Goal: Task Accomplishment & Management: Manage account settings

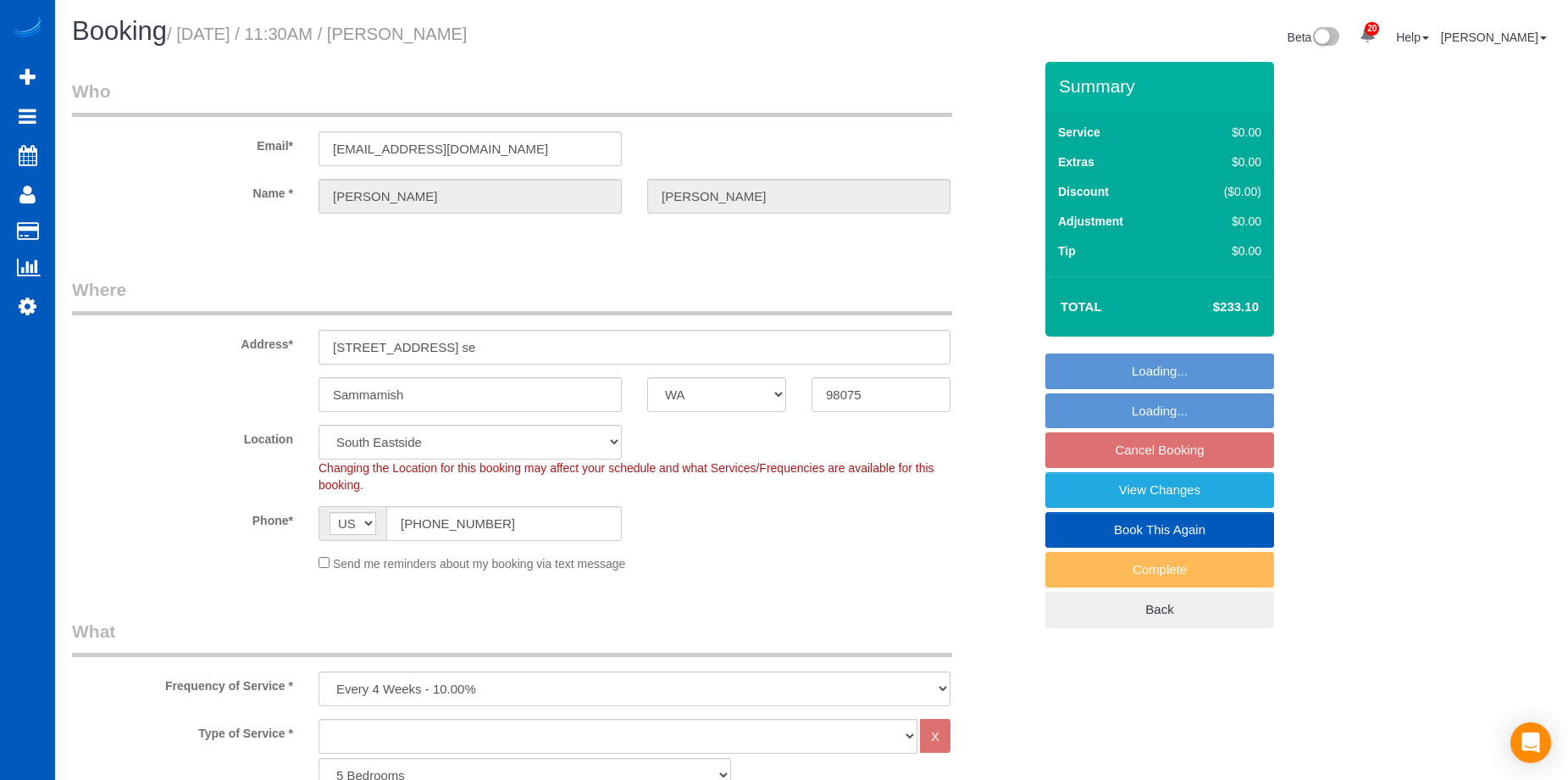
select select "WA"
select select "2501"
select select "3"
select select "string:fspay-da8af360-6591-4472-a459-83977af01be6"
select select "number:10"
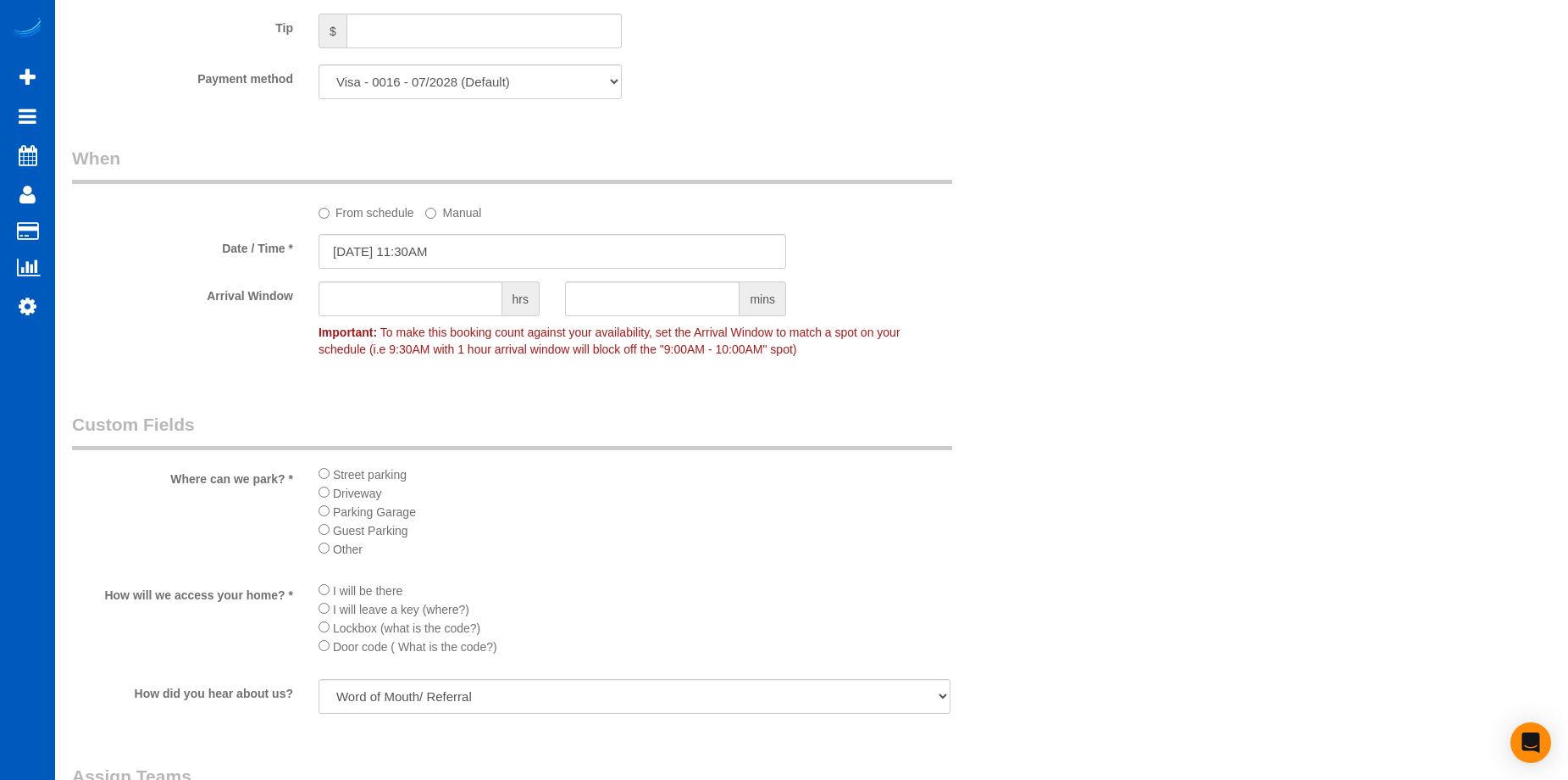
scroll to position [1356, 0]
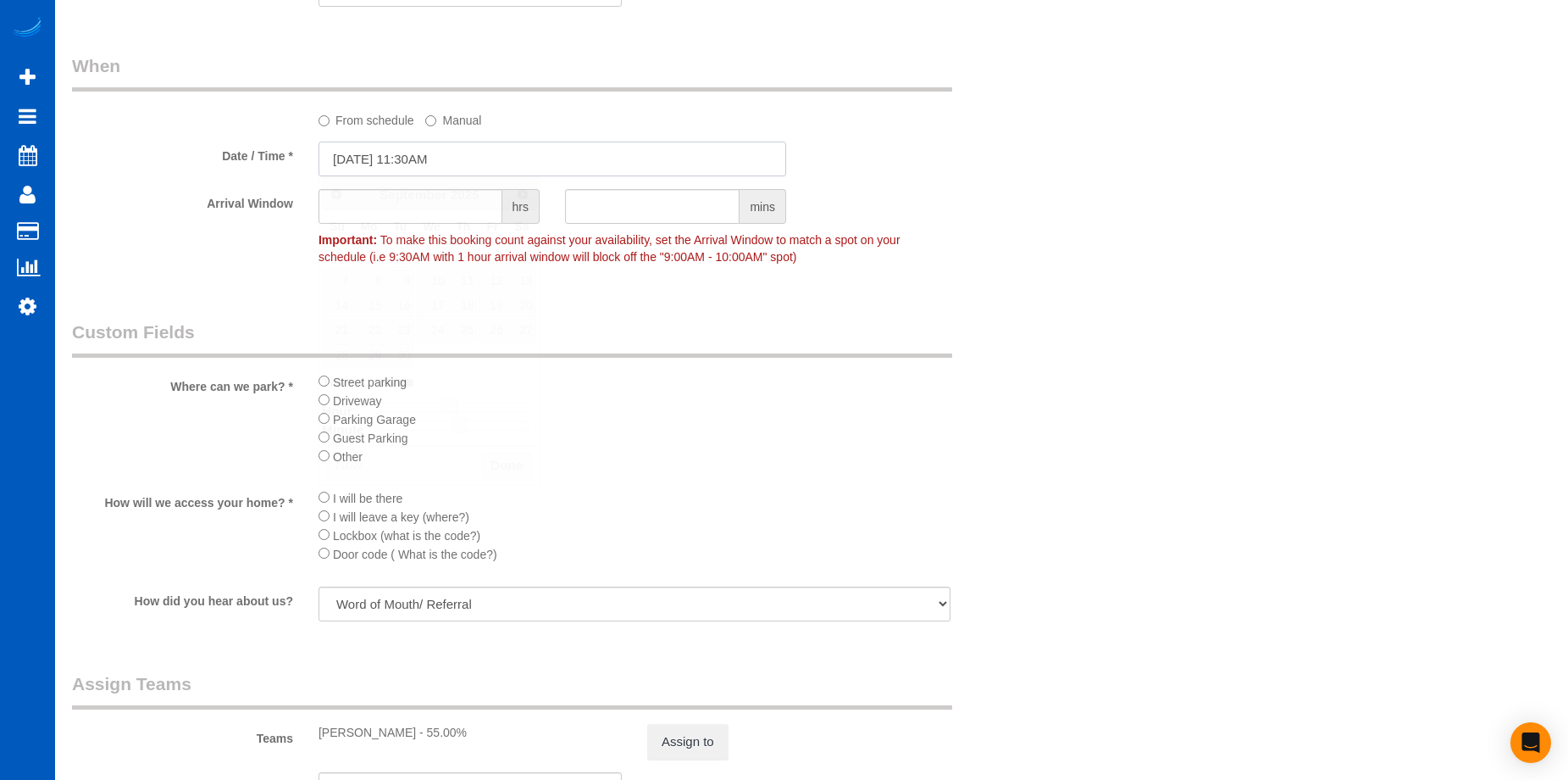
click at [503, 157] on input "09/02/2025 11:30AM" at bounding box center [552, 158] width 468 height 34
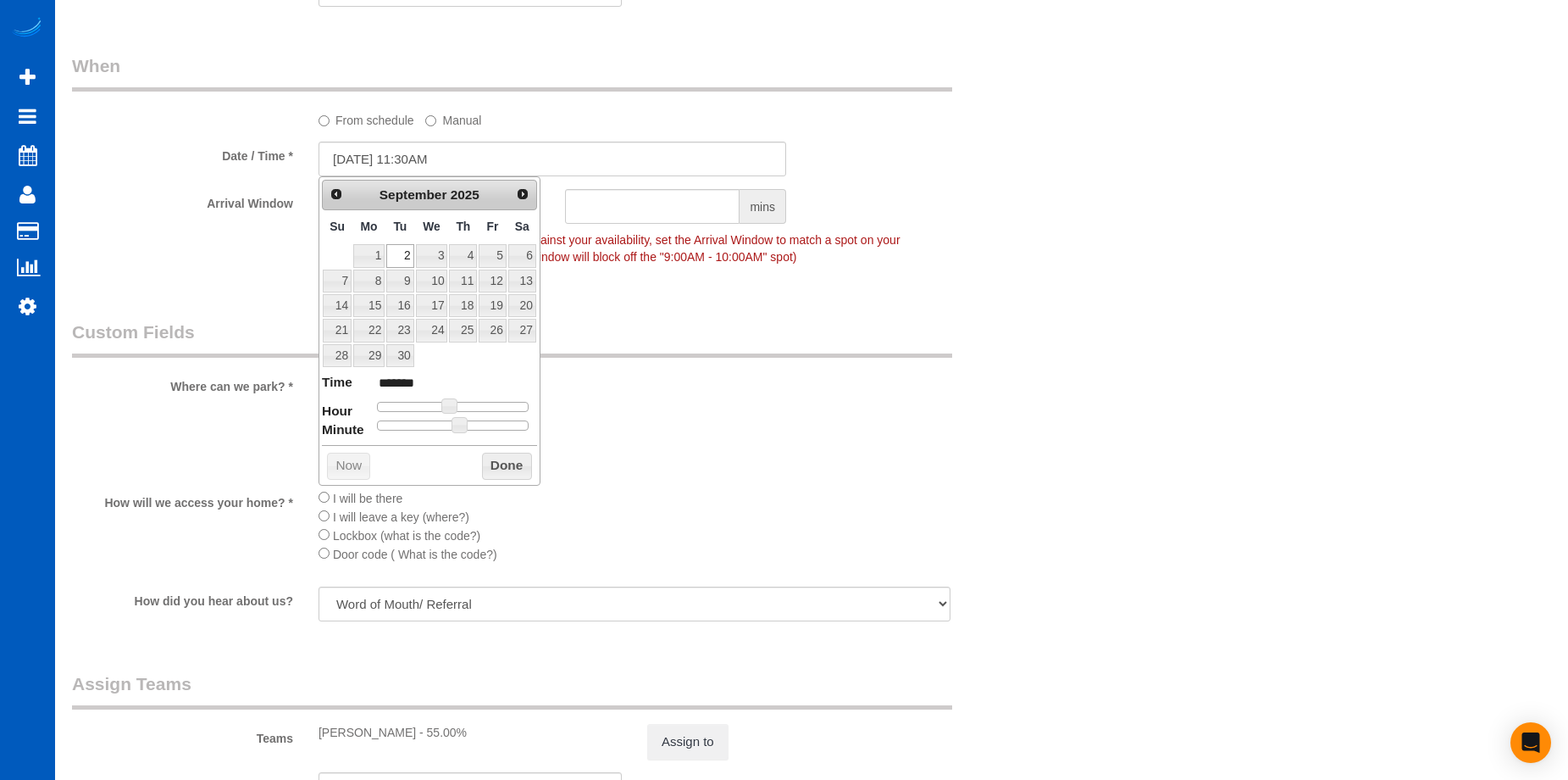
click at [355, 119] on label "From schedule" at bounding box center [366, 117] width 96 height 23
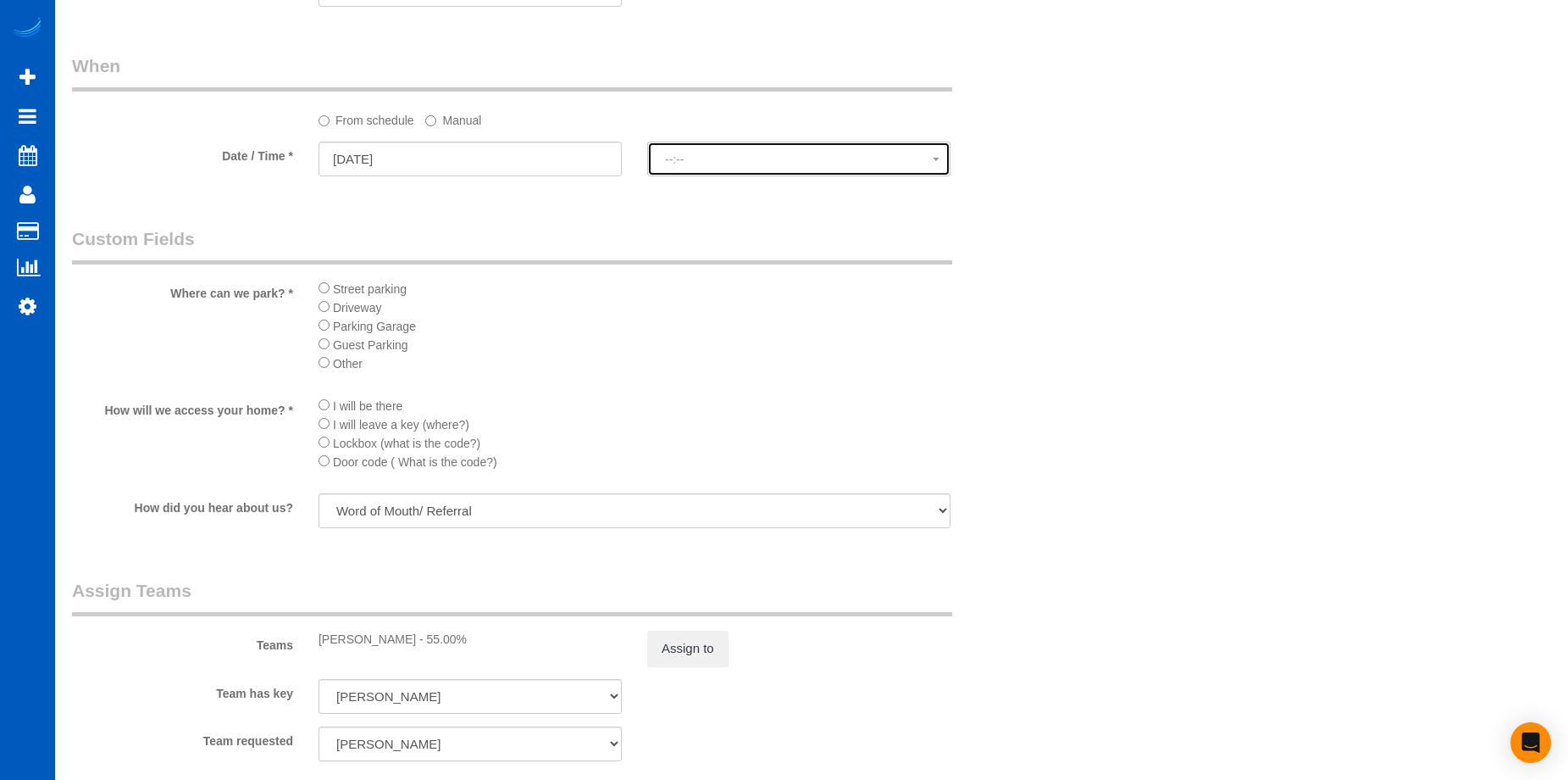
click at [702, 171] on button "--:--" at bounding box center [799, 158] width 304 height 34
select select "spot16"
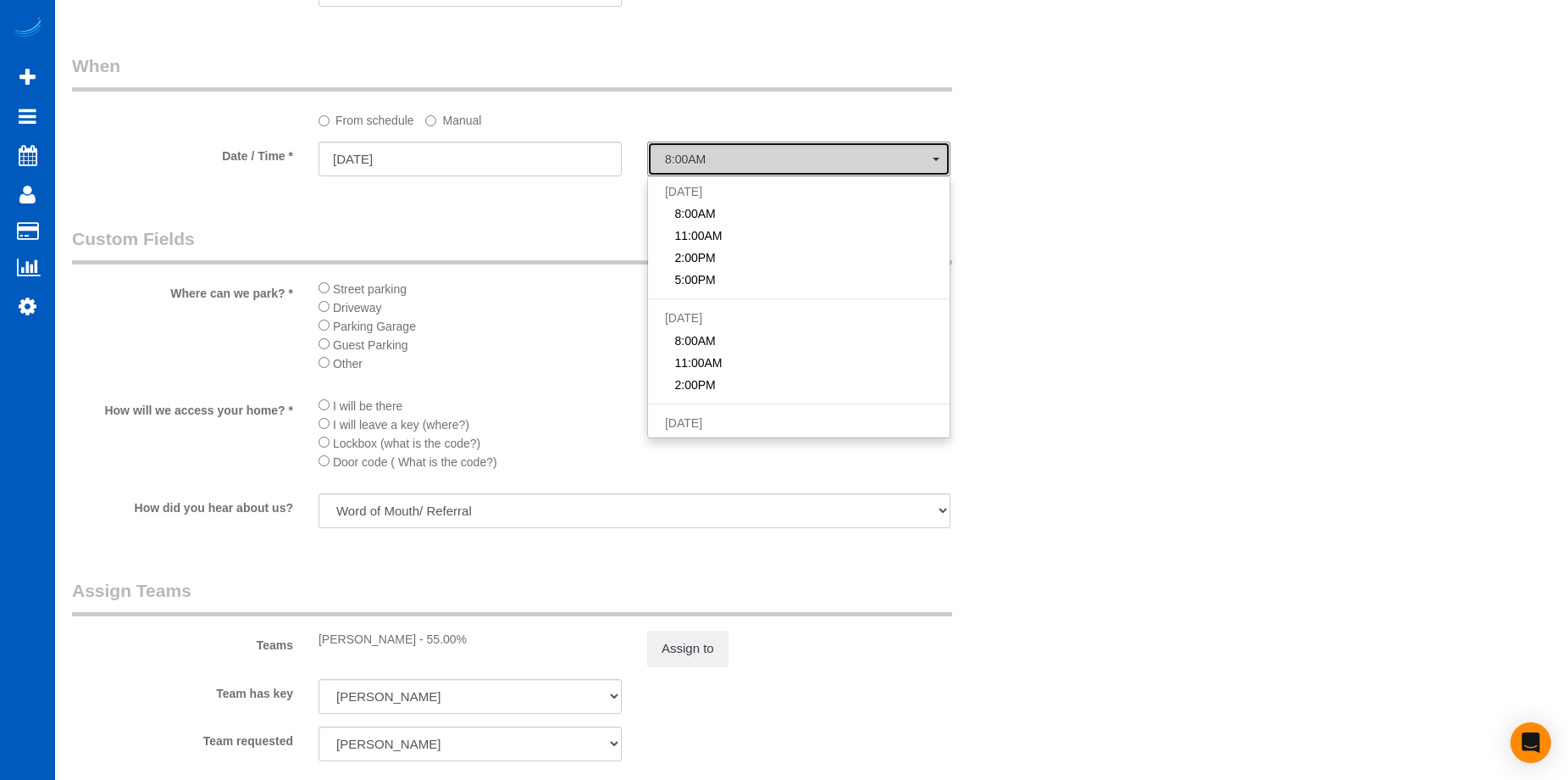
click at [718, 159] on span "8:00AM" at bounding box center [798, 159] width 267 height 14
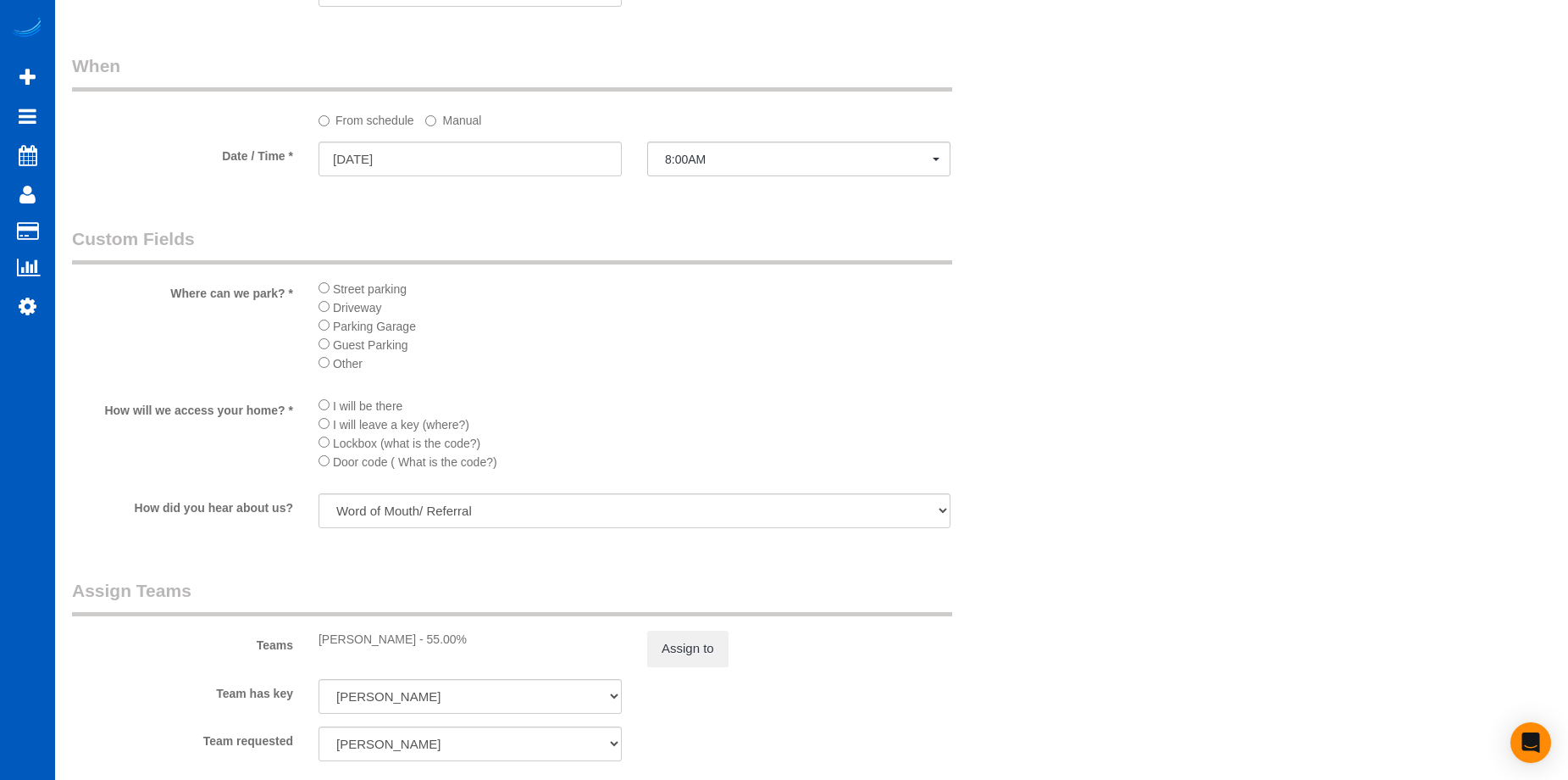
click at [457, 115] on label "Manual" at bounding box center [453, 117] width 56 height 23
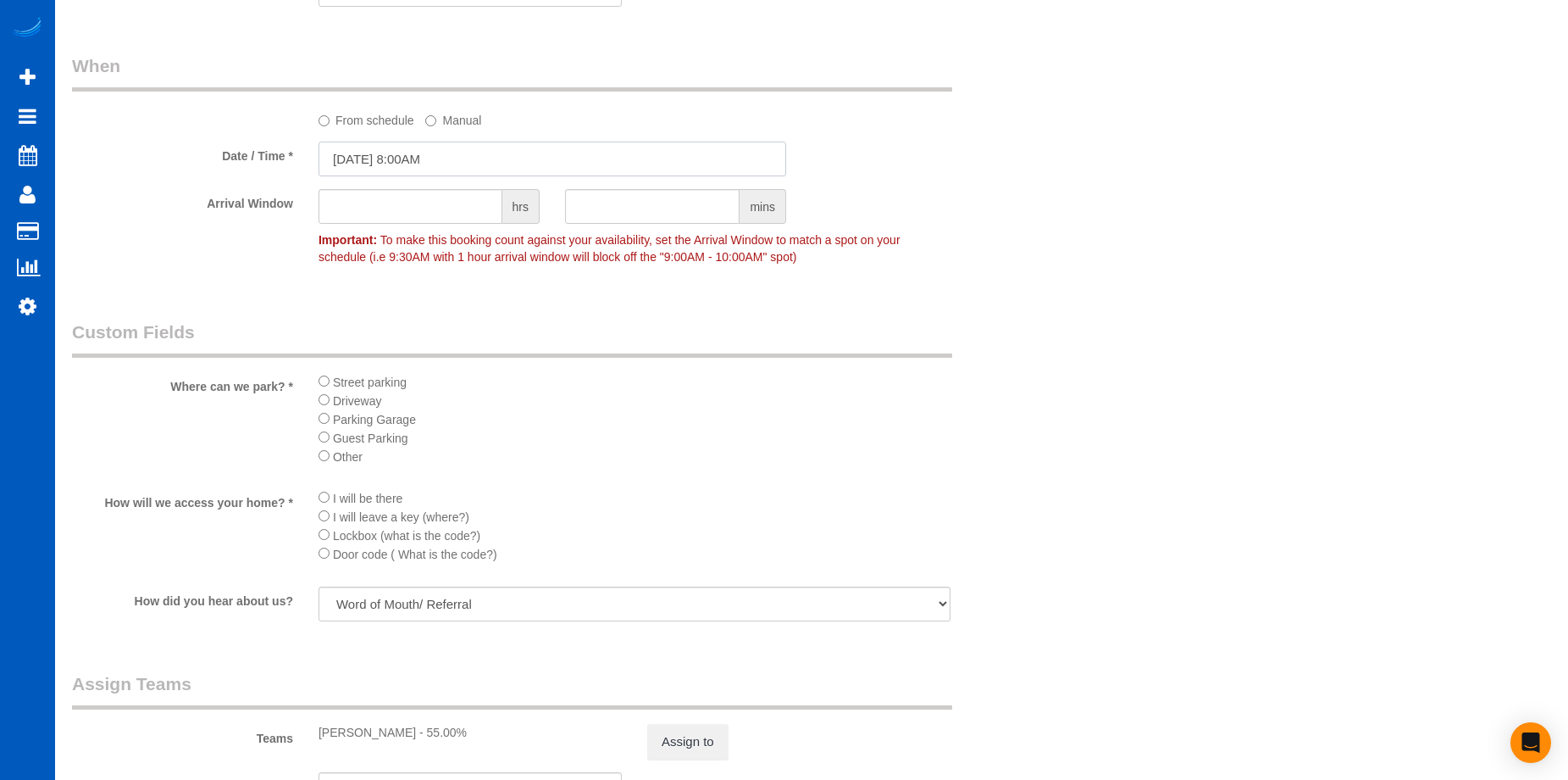
click at [444, 157] on input "09/02/2025 8:00AM" at bounding box center [552, 158] width 468 height 34
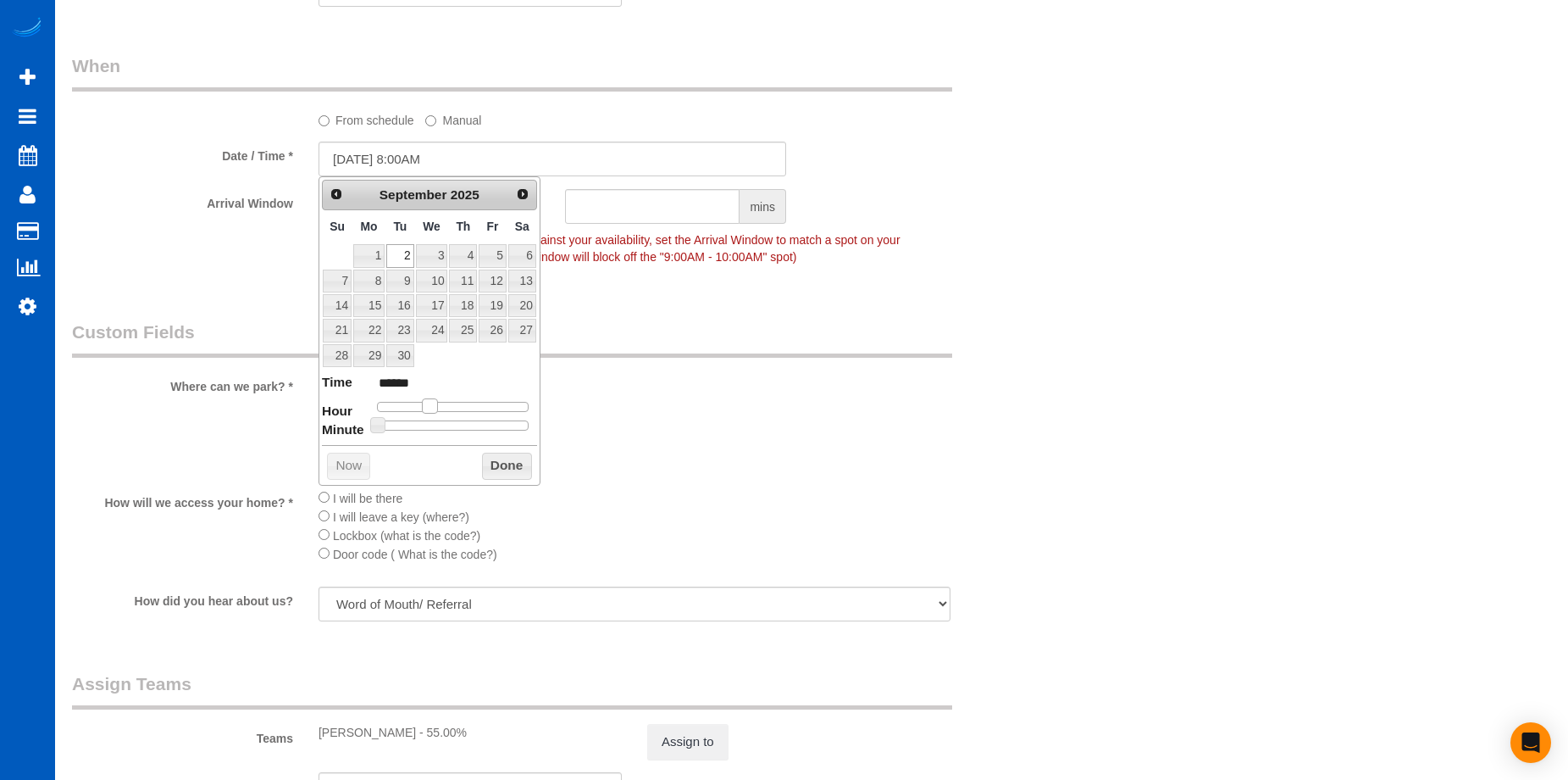
type input "09/02/2025 9:00AM"
type input "******"
type input "09/02/2025 10:00AM"
type input "*******"
drag, startPoint x: 437, startPoint y: 402, endPoint x: 448, endPoint y: 404, distance: 11.2
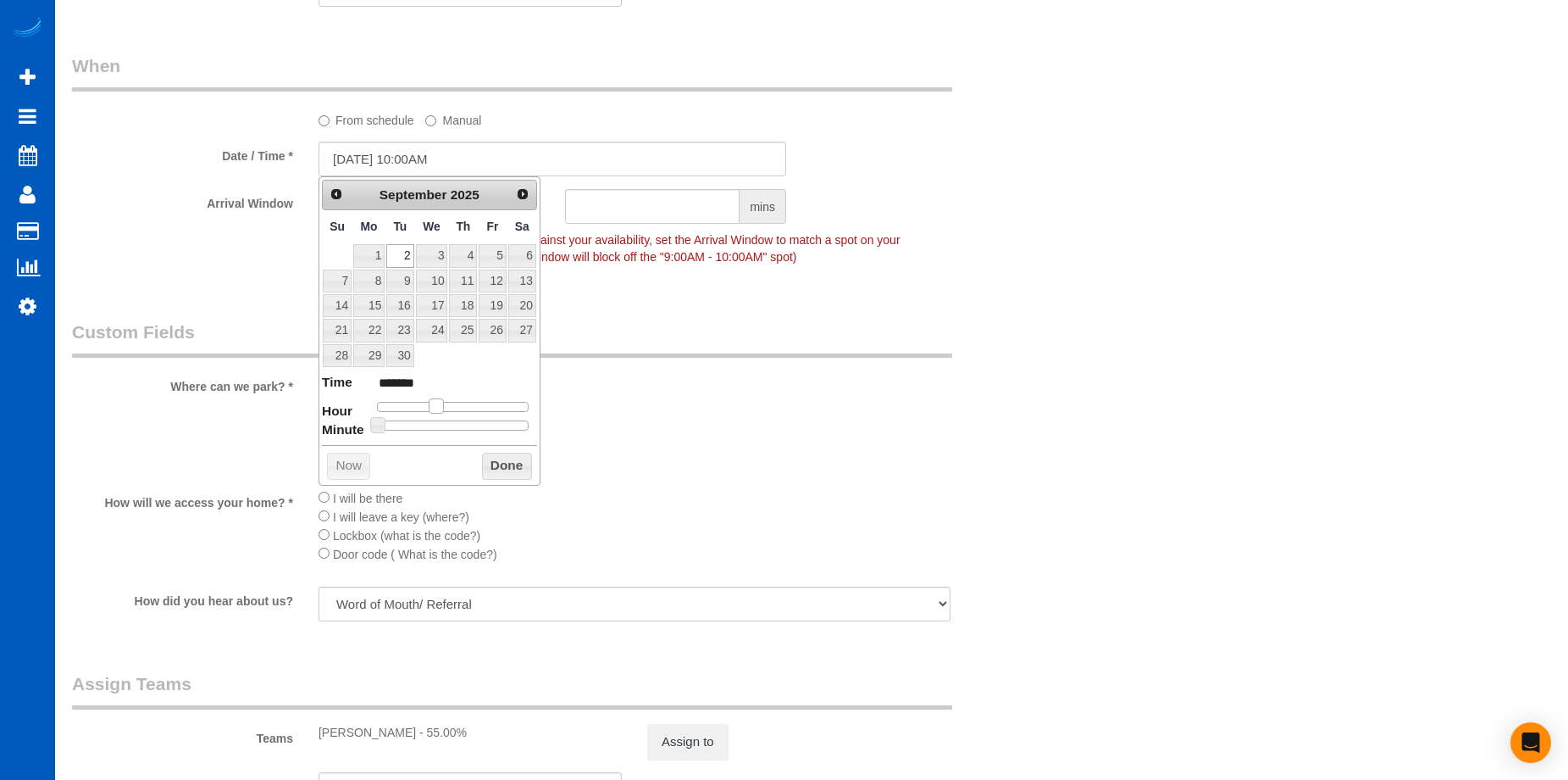
click at [444, 404] on span at bounding box center [436, 405] width 15 height 15
type input "09/02/2025 9:00AM"
type input "******"
type input "09/02/2025 8:00AM"
type input "******"
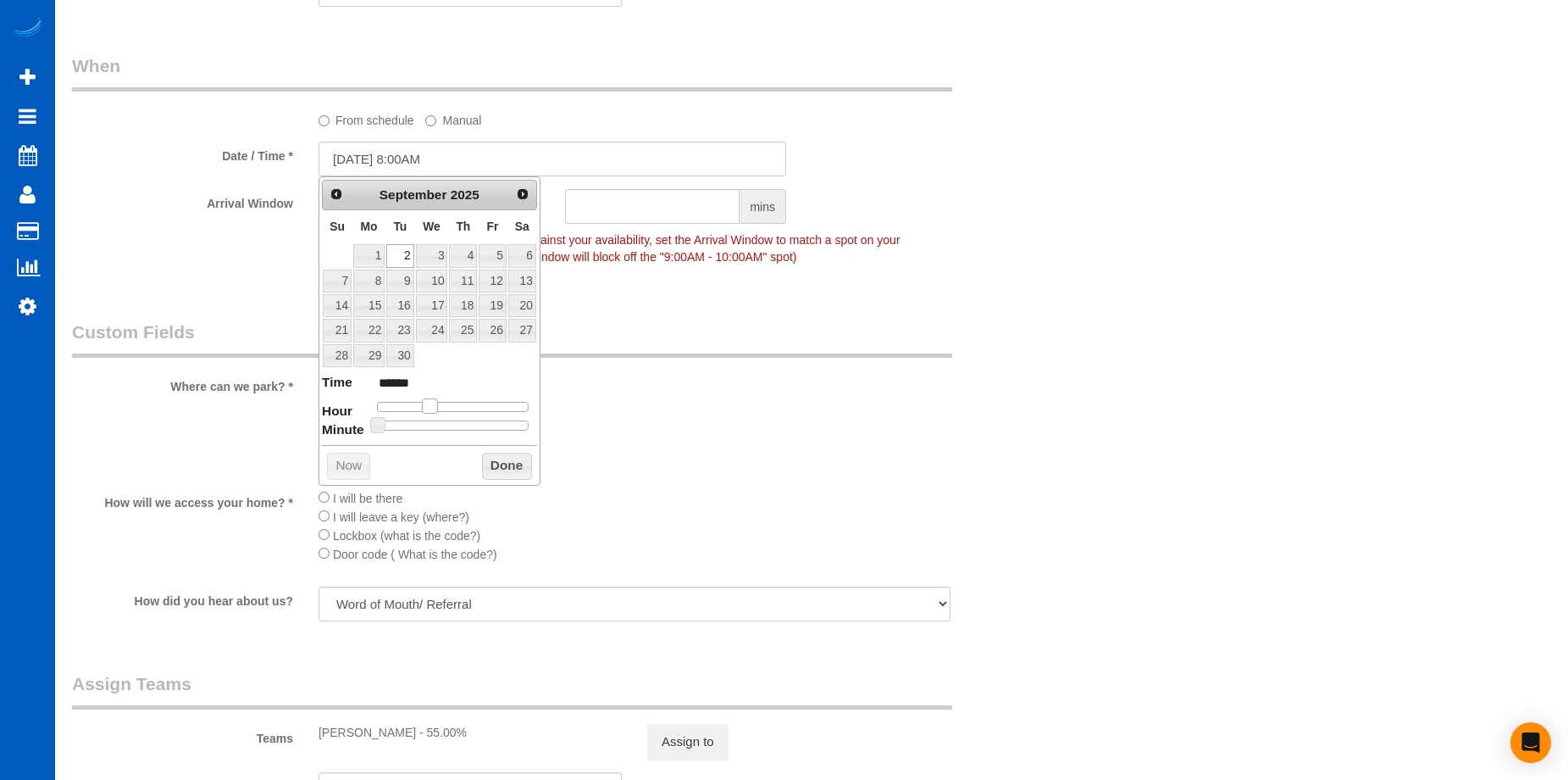
type input "09/02/2025 9:00AM"
type input "******"
type input "09/02/2025 10:00AM"
type input "*******"
type input "09/02/2025 9:00AM"
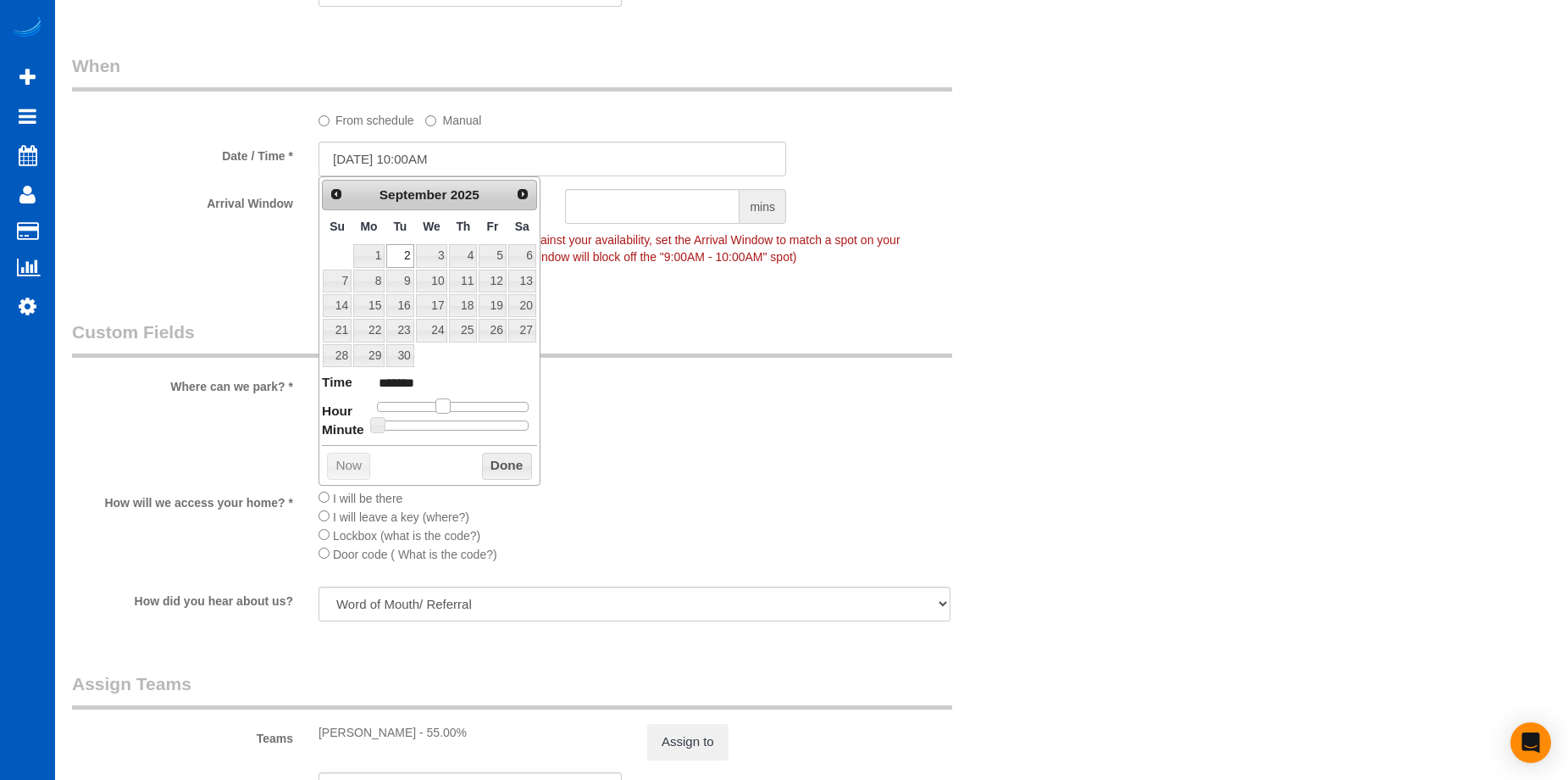
type input "******"
click at [439, 405] on span at bounding box center [436, 405] width 15 height 15
click at [512, 467] on button "Done" at bounding box center [507, 466] width 50 height 27
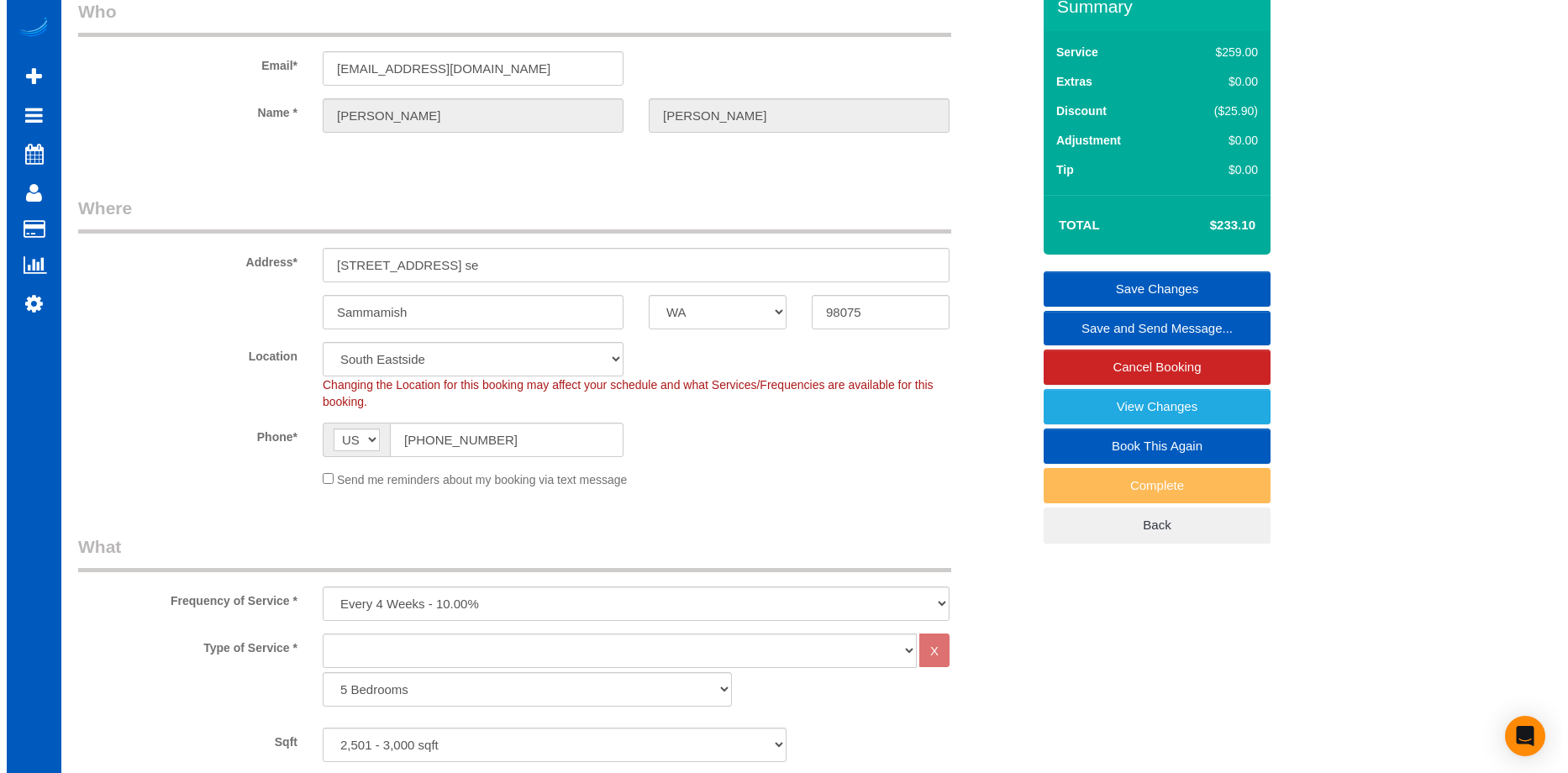
scroll to position [0, 0]
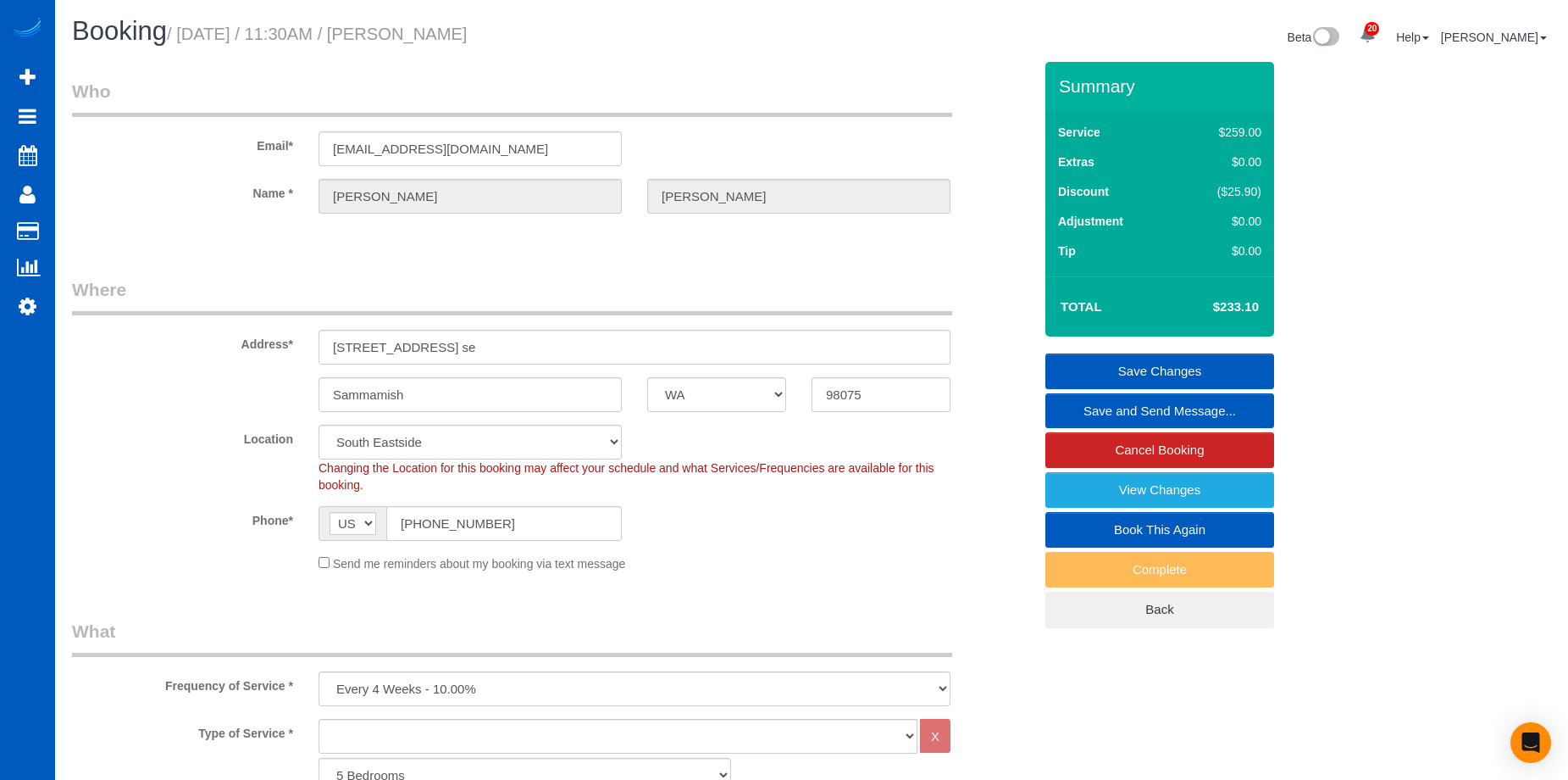
click at [1122, 361] on link "Save Changes" at bounding box center [1160, 371] width 229 height 35
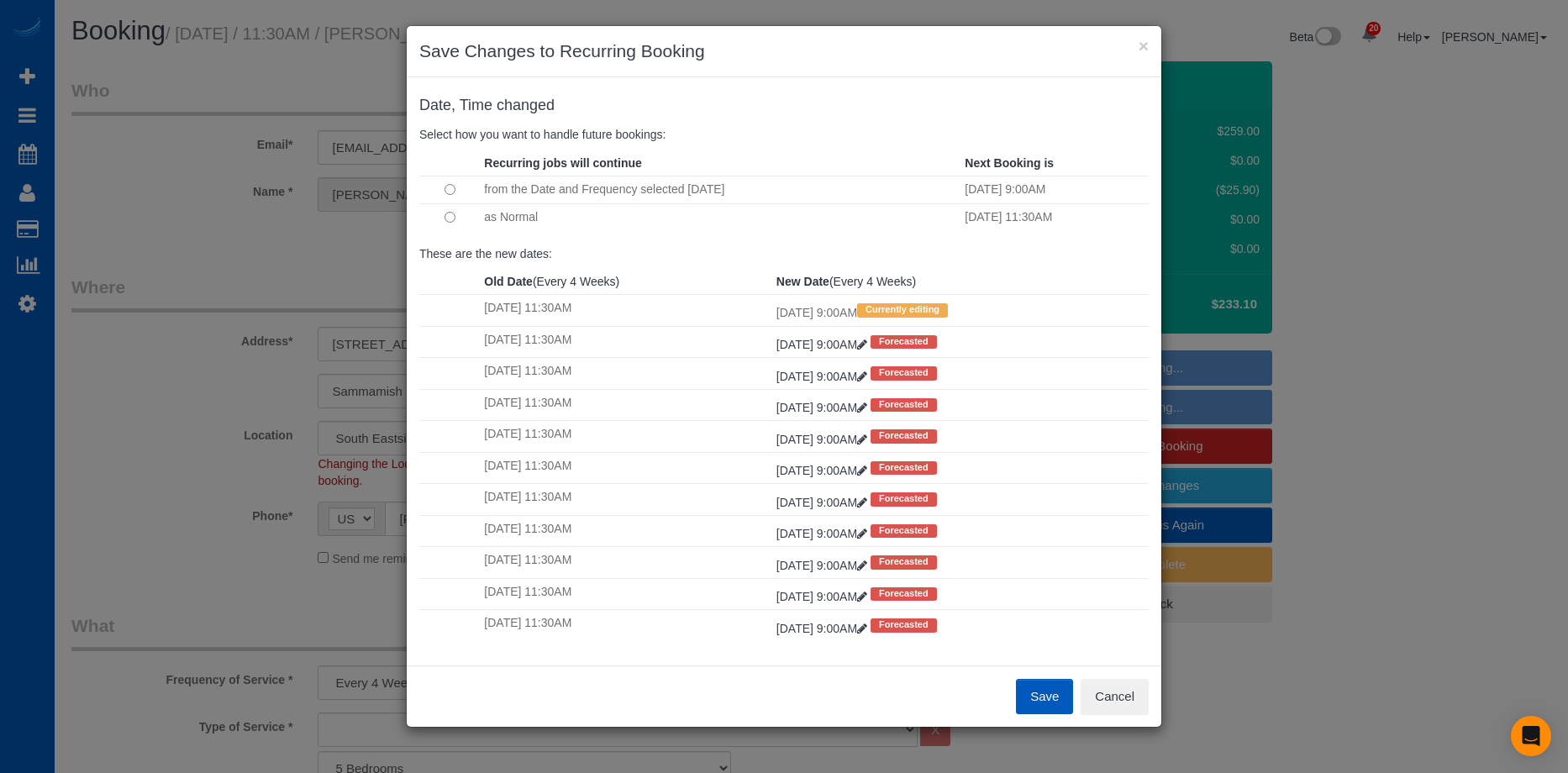
click at [1037, 699] on button "Save" at bounding box center [1044, 696] width 57 height 35
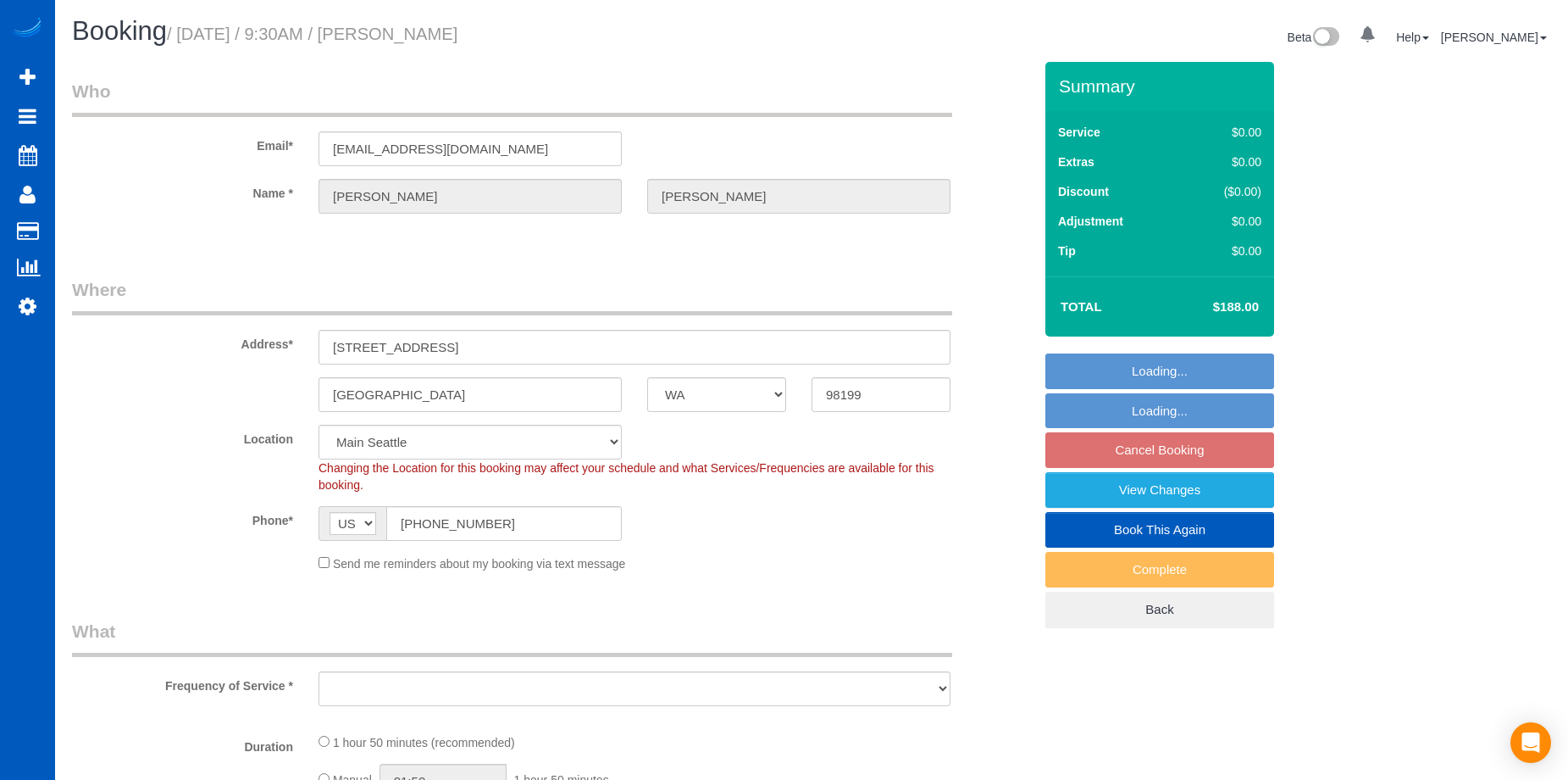
select select "WA"
select select "object:1014"
select select "199"
select select "2001"
select select "3"
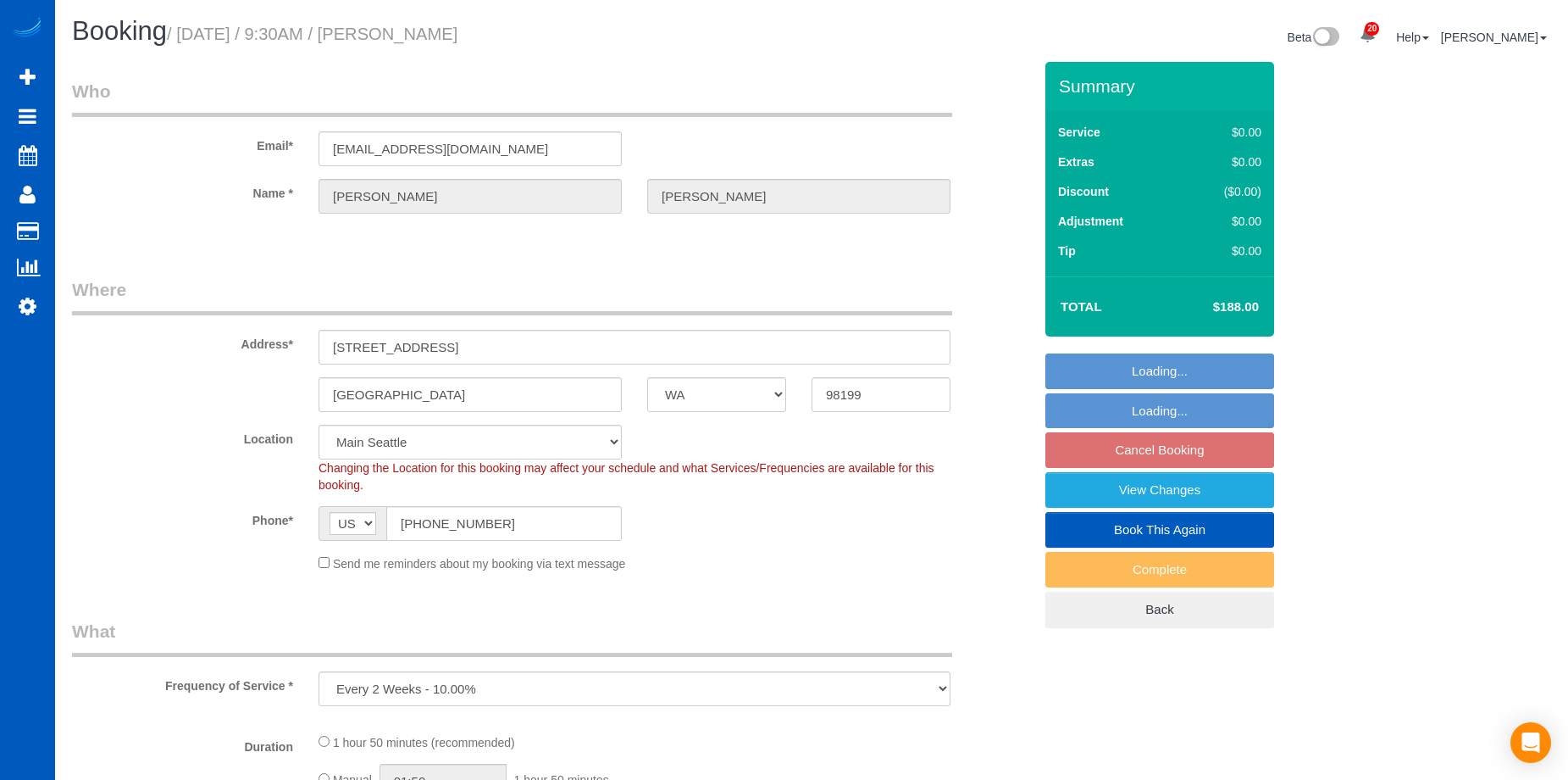
select select "2"
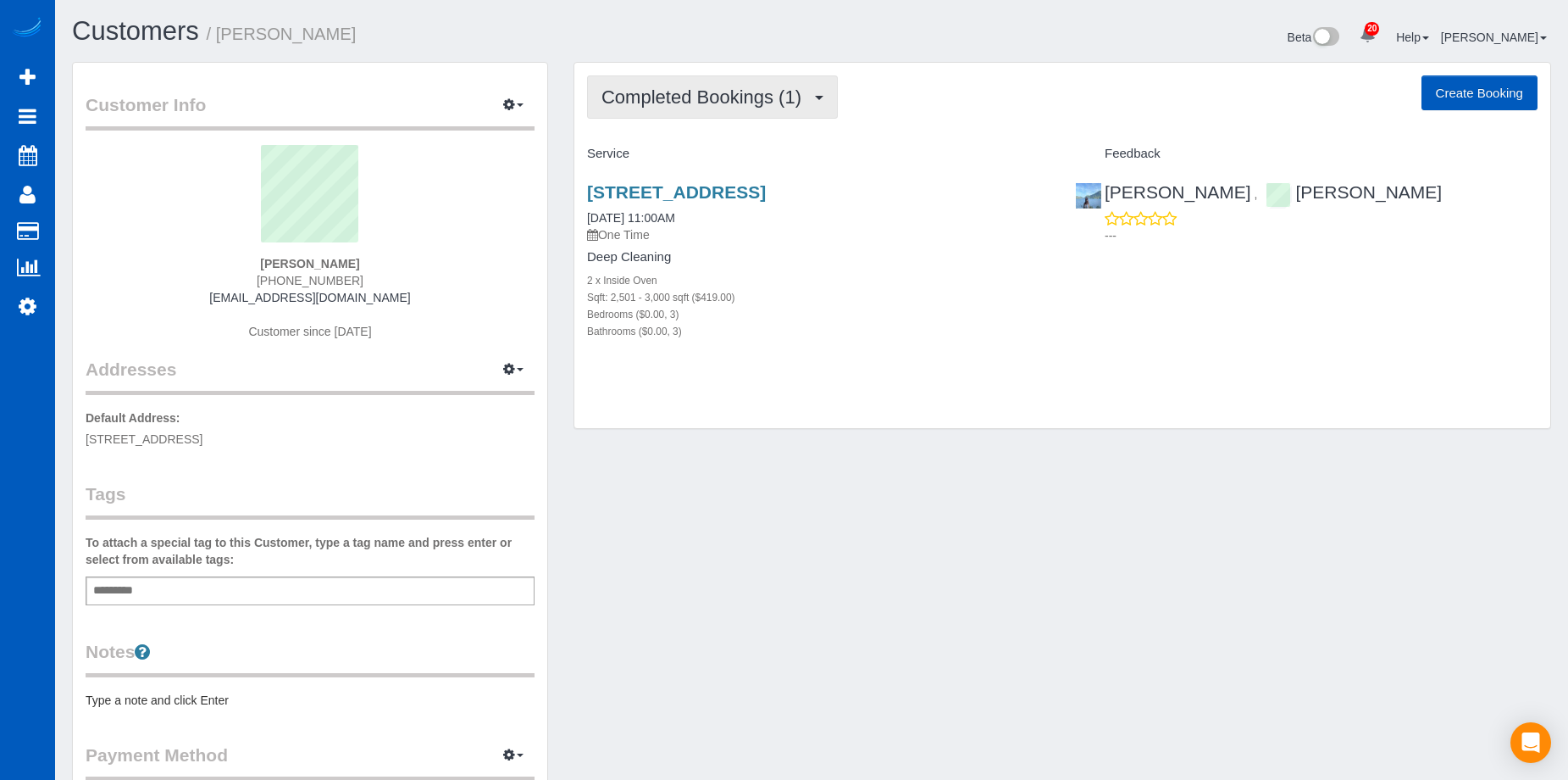
click at [786, 88] on span "Completed Bookings (1)" at bounding box center [706, 97] width 209 height 21
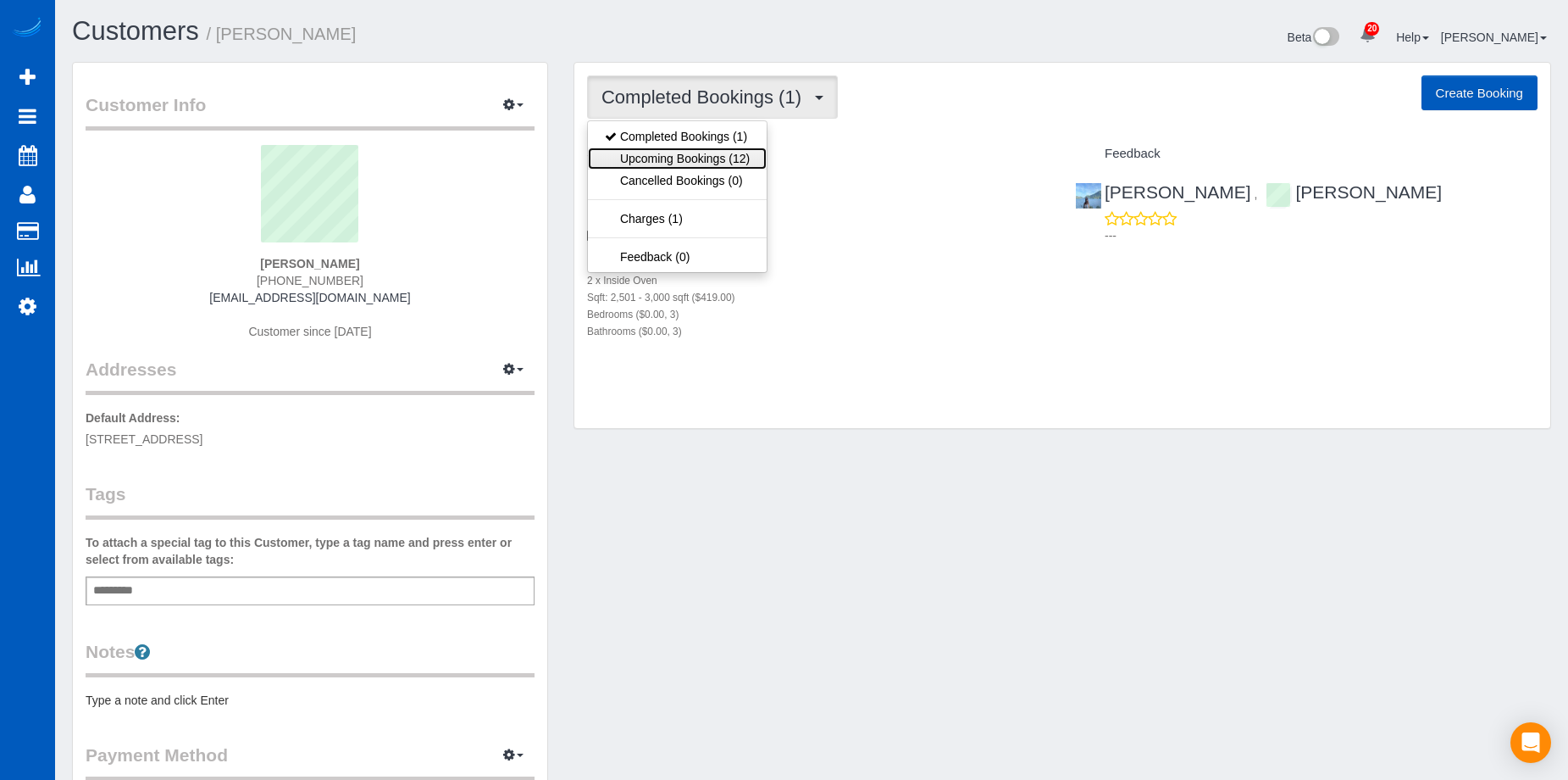
click at [725, 156] on link "Upcoming Bookings (12)" at bounding box center [677, 158] width 179 height 22
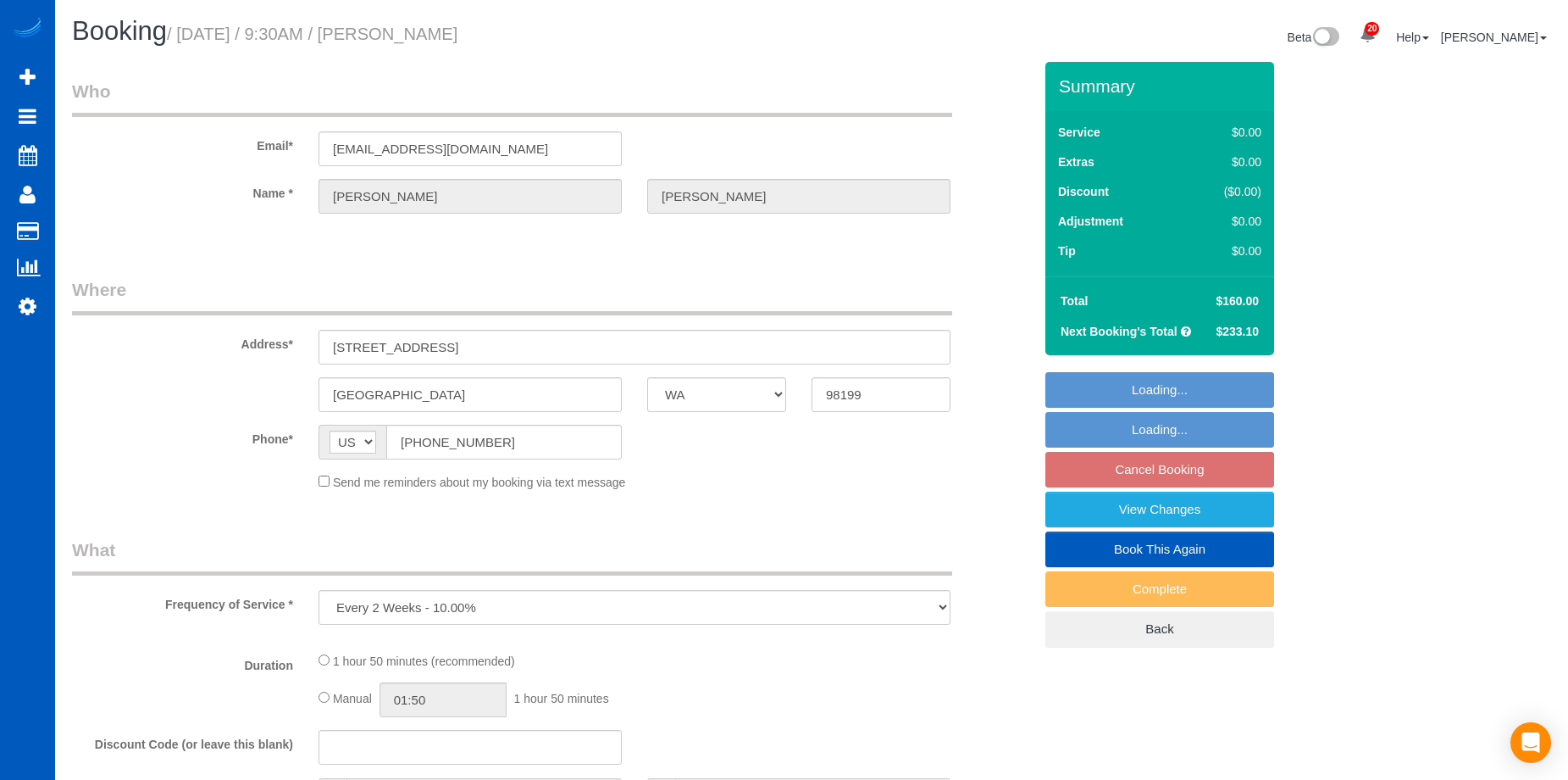
select select "WA"
select select "199"
select select "2001"
select select "3"
select select "2"
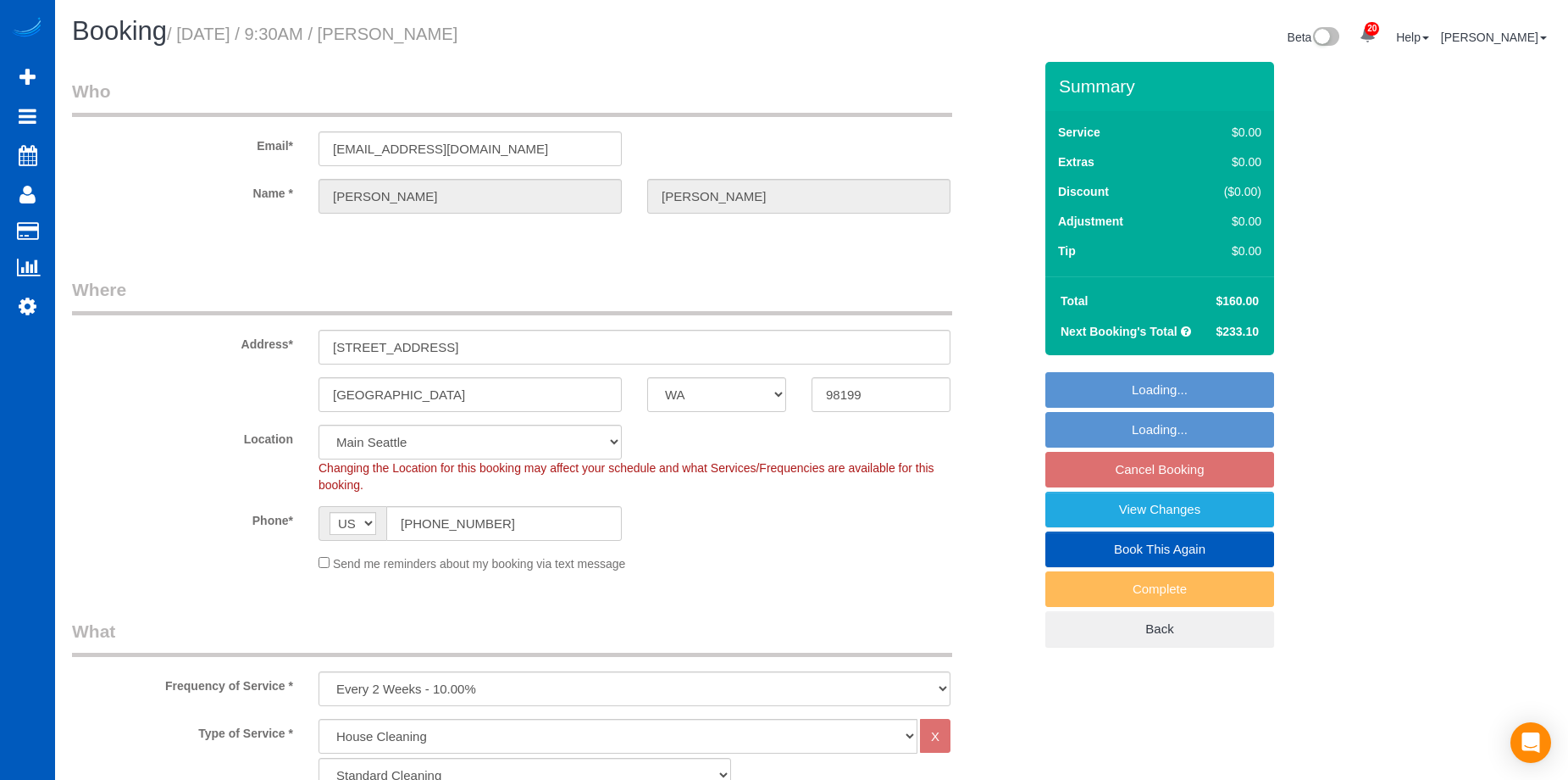
select select "object:1159"
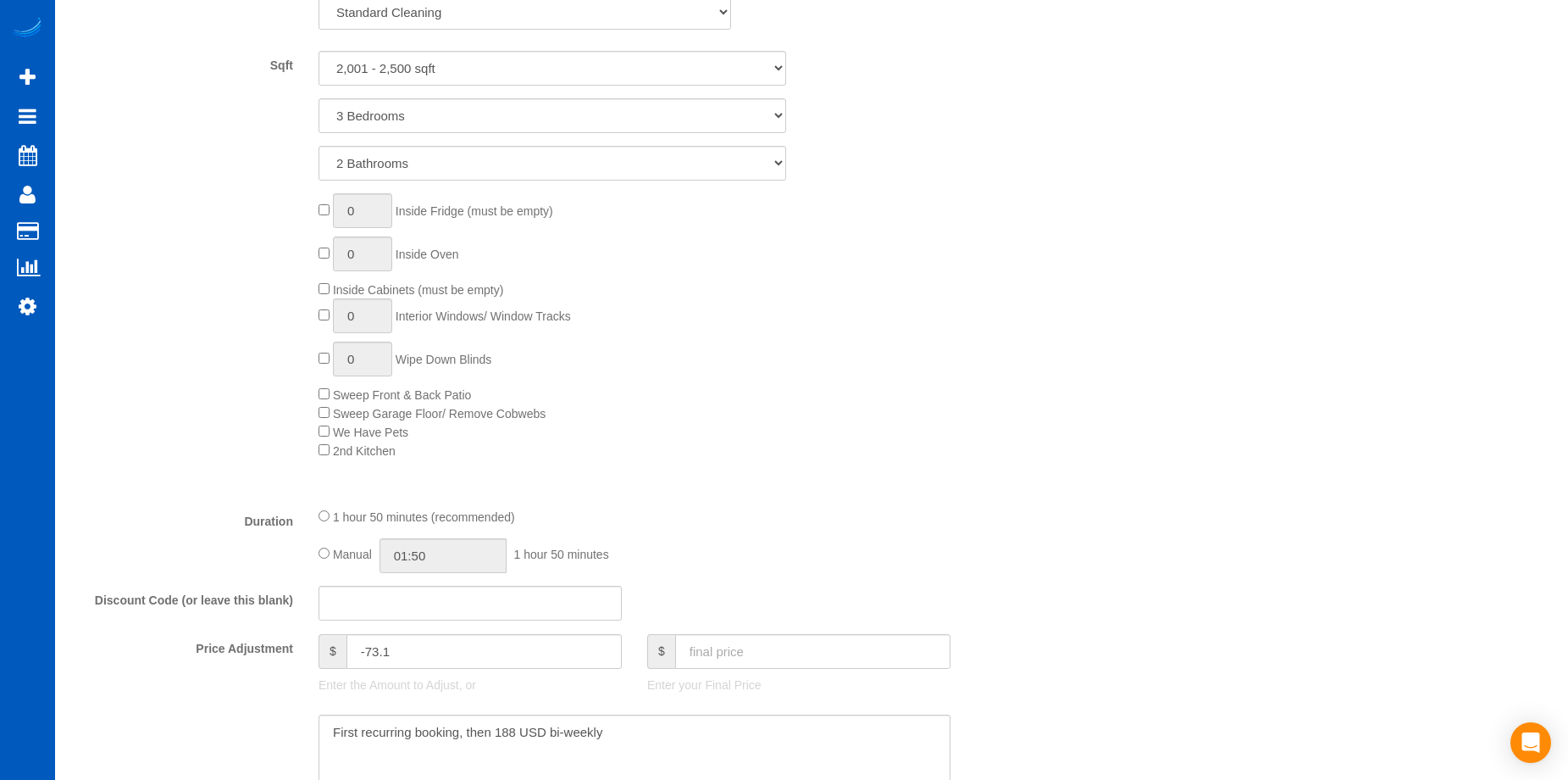
select select "2001"
select select "3"
select select "2"
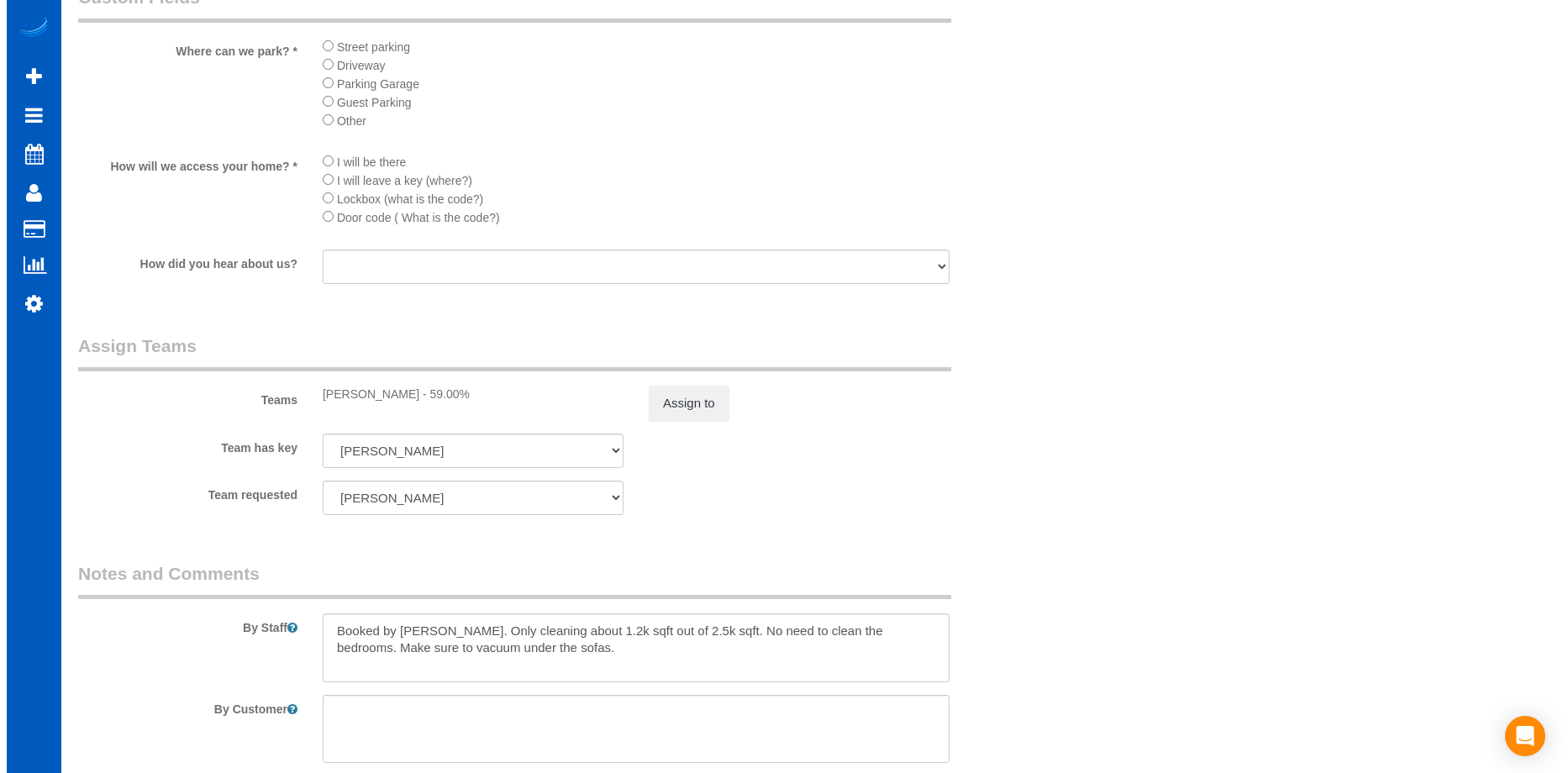
scroll to position [2015, 0]
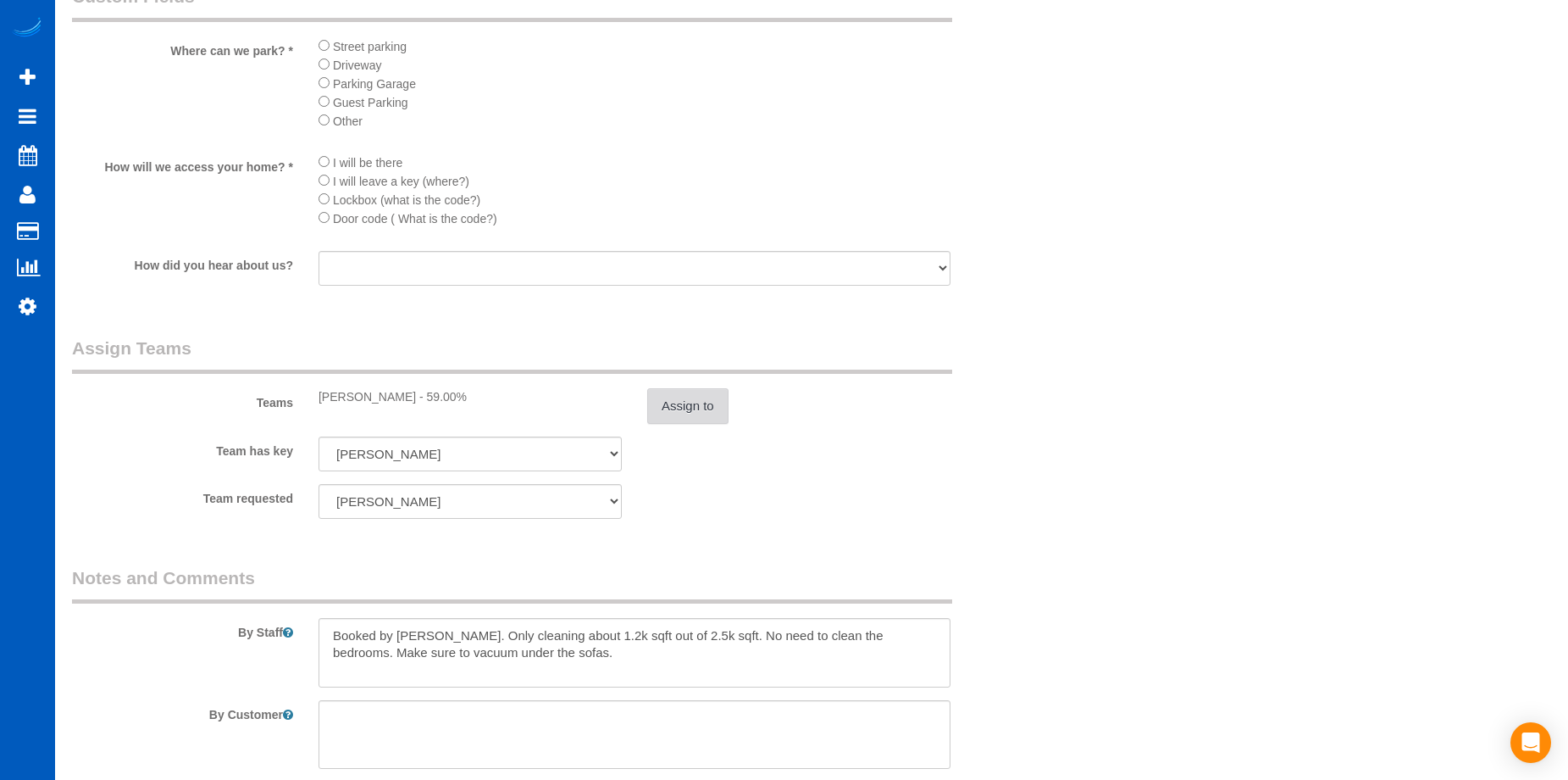
click at [723, 410] on button "Assign to" at bounding box center [688, 405] width 81 height 35
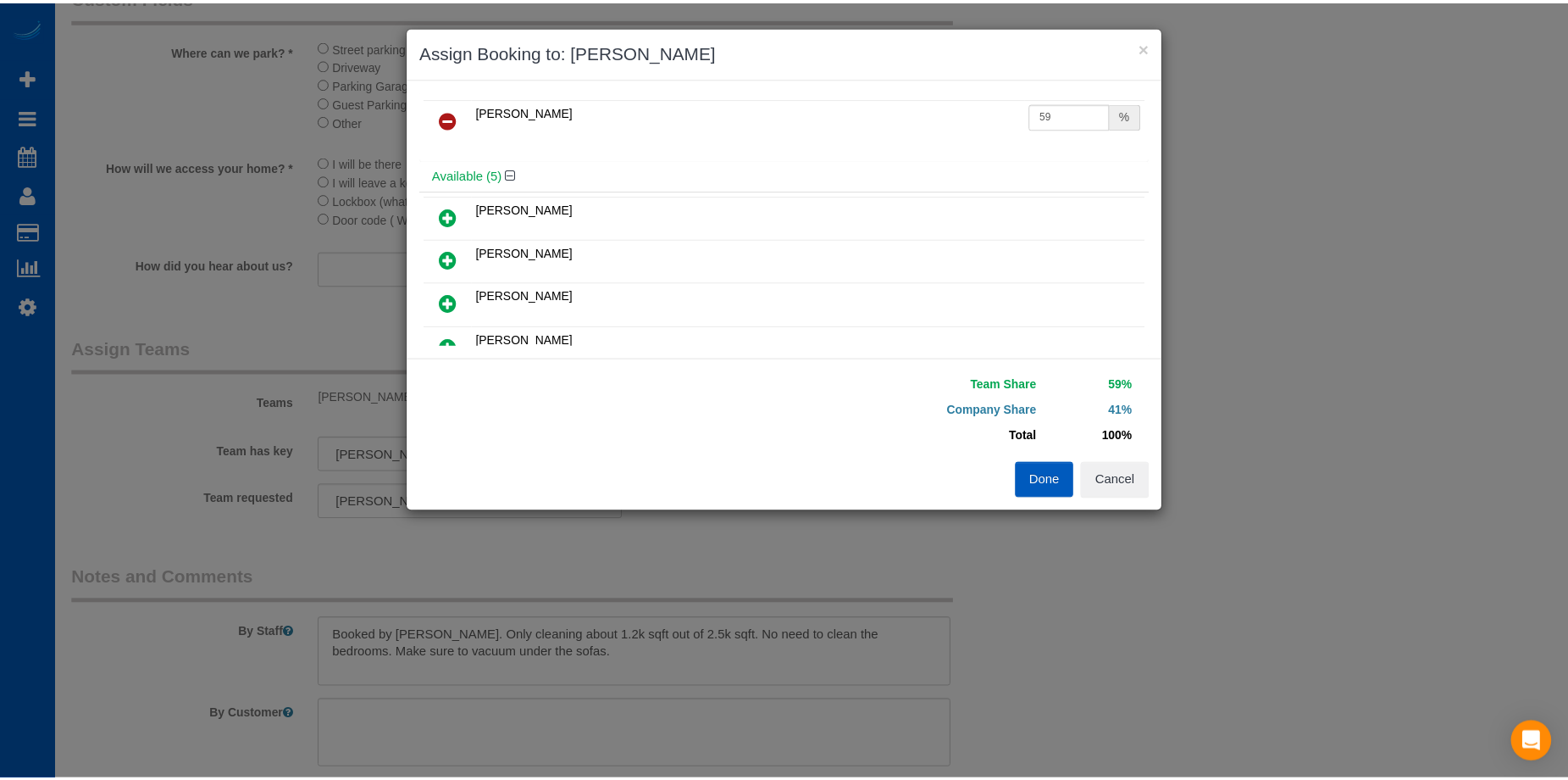
scroll to position [0, 0]
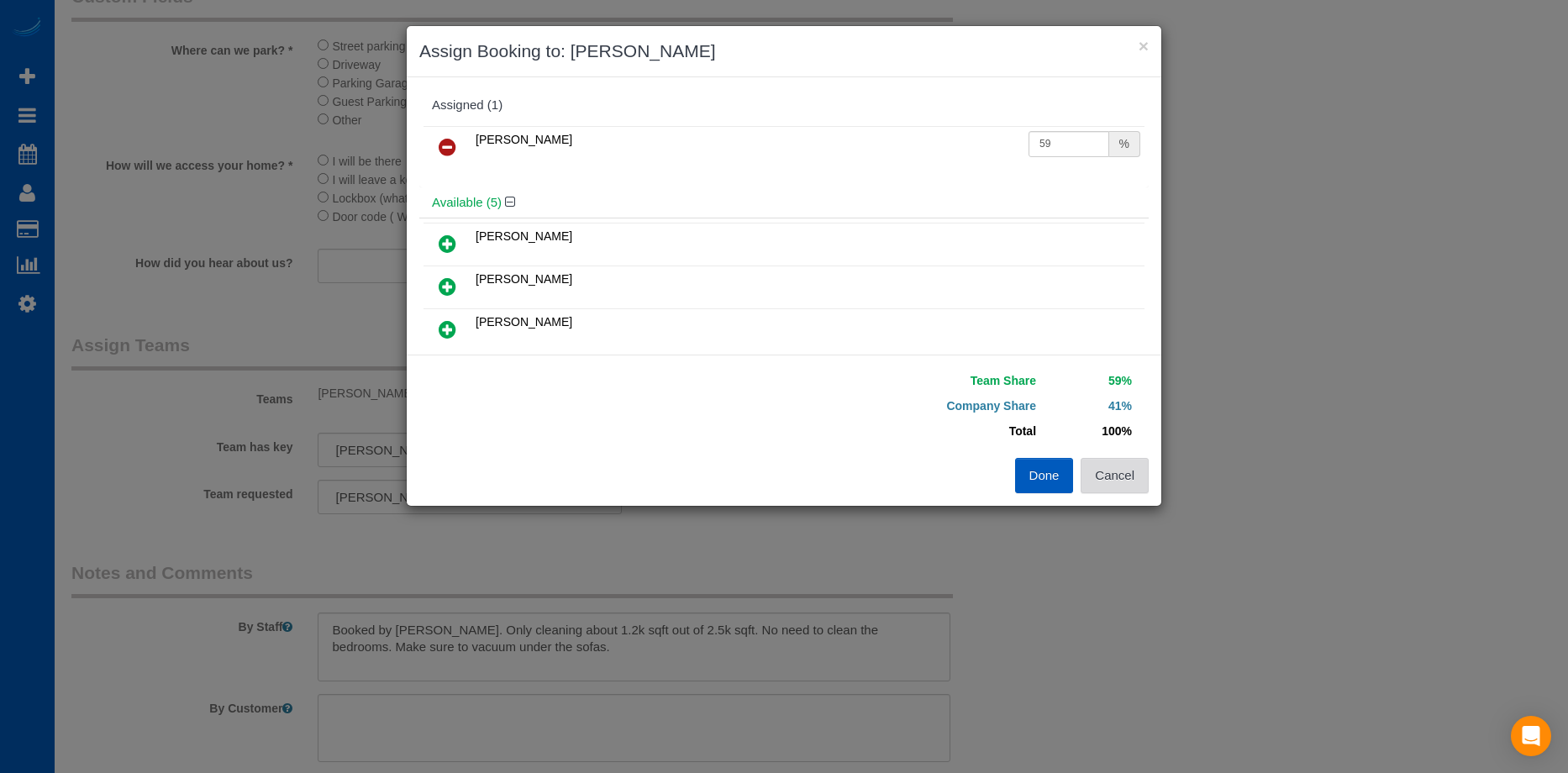
click at [1112, 469] on button "Cancel" at bounding box center [1114, 476] width 68 height 35
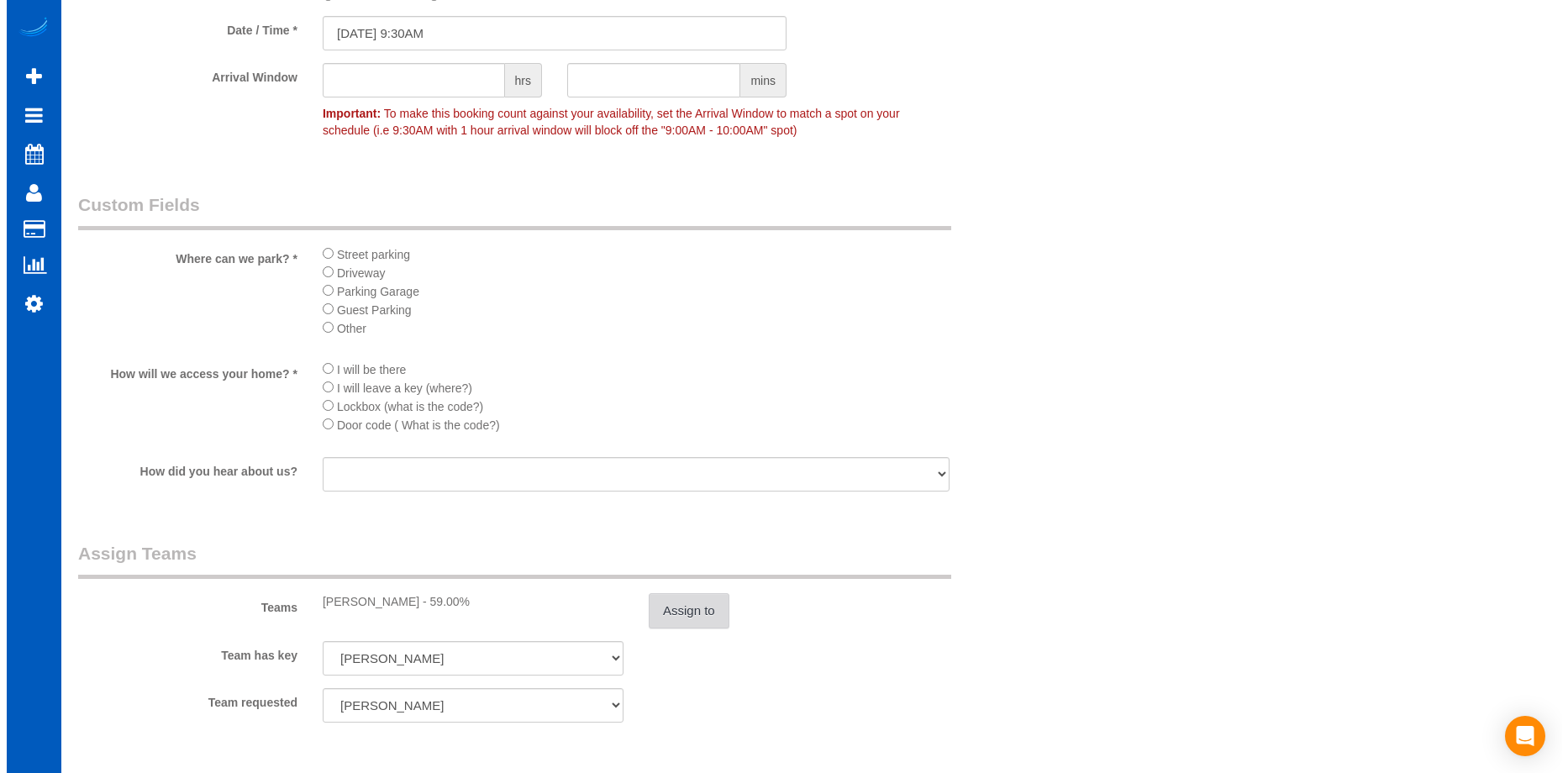
scroll to position [1932, 0]
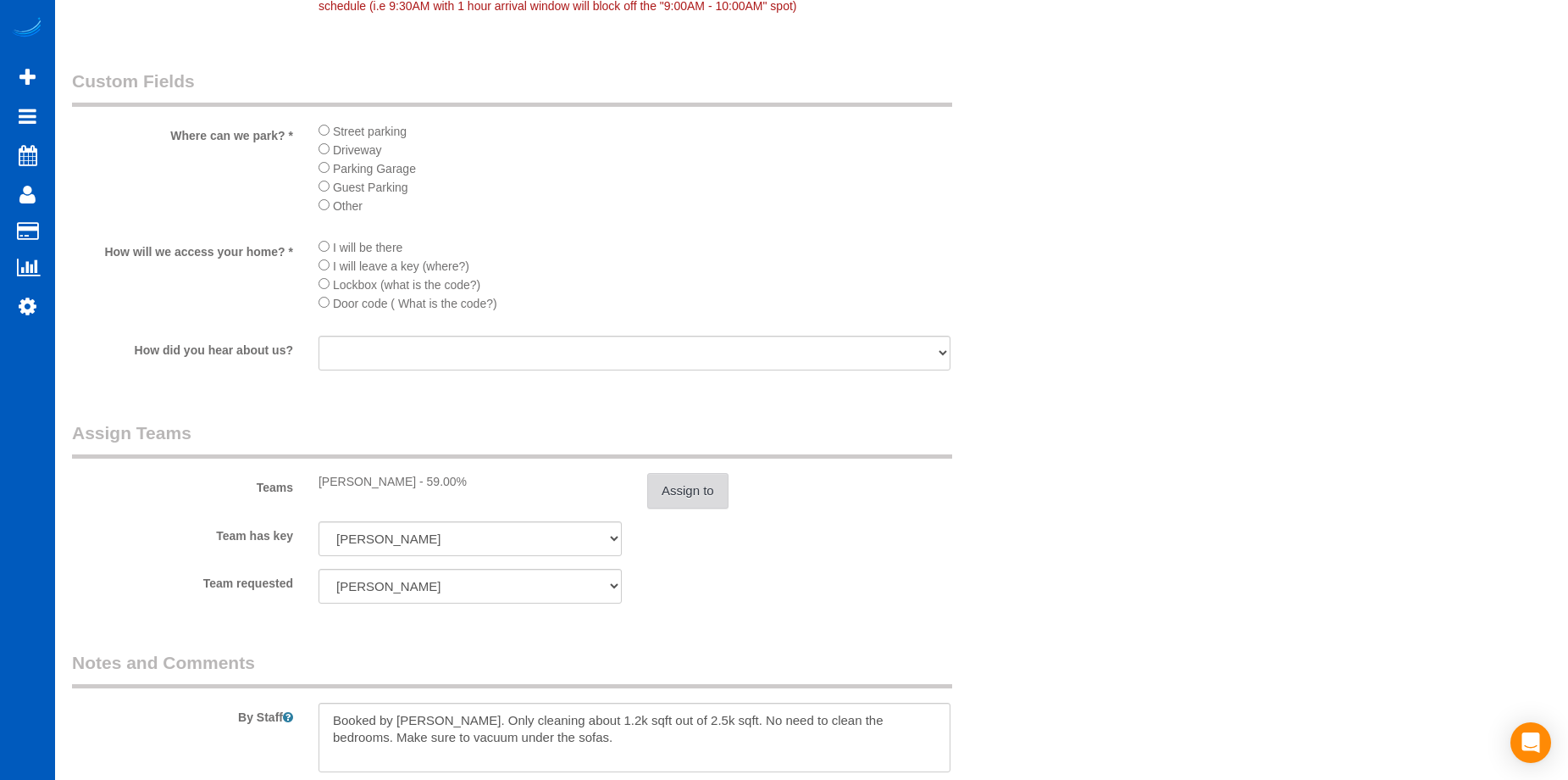
click at [689, 499] on button "Assign to" at bounding box center [688, 490] width 81 height 35
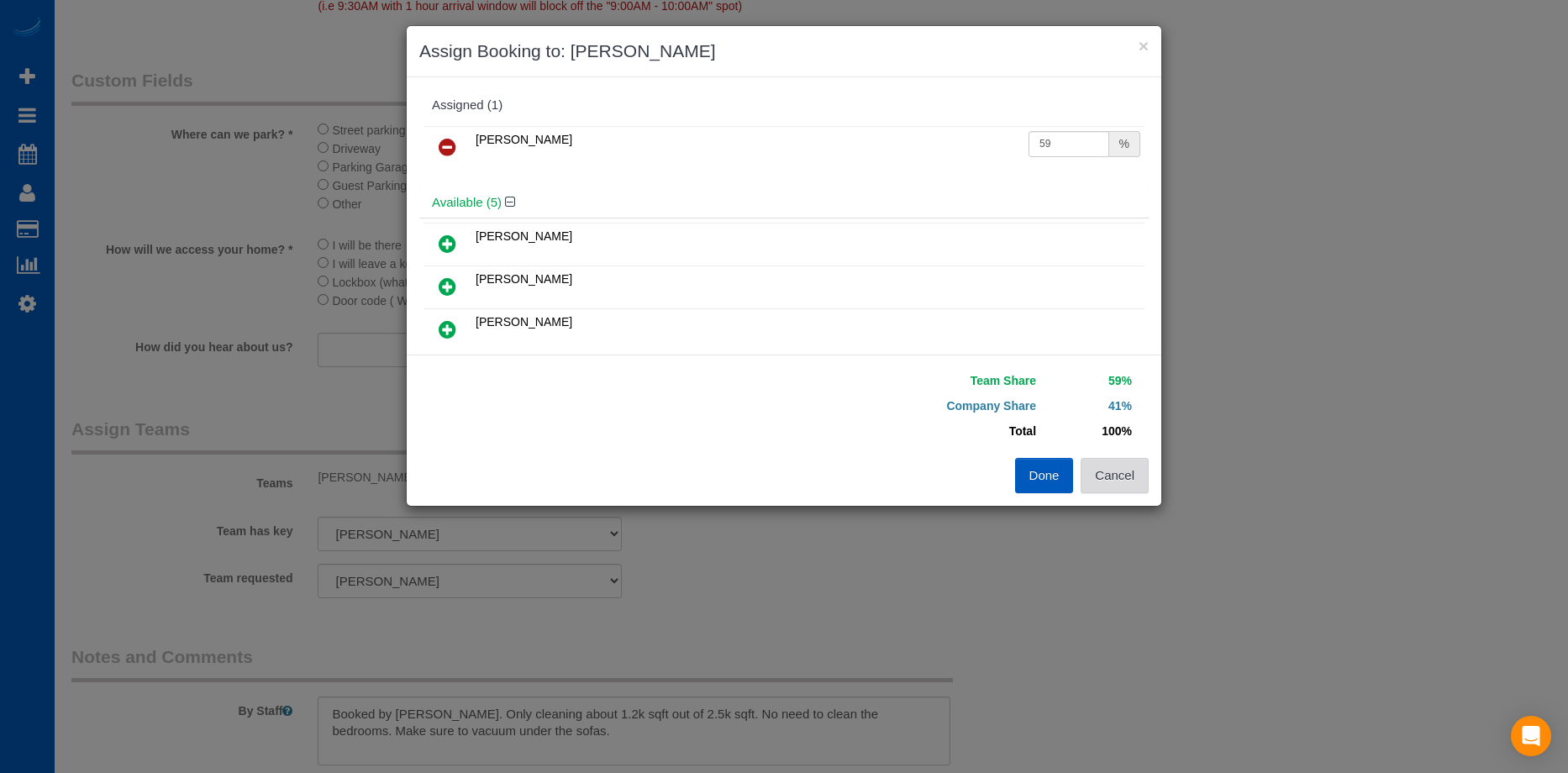
click at [1142, 487] on button "Cancel" at bounding box center [1114, 476] width 68 height 35
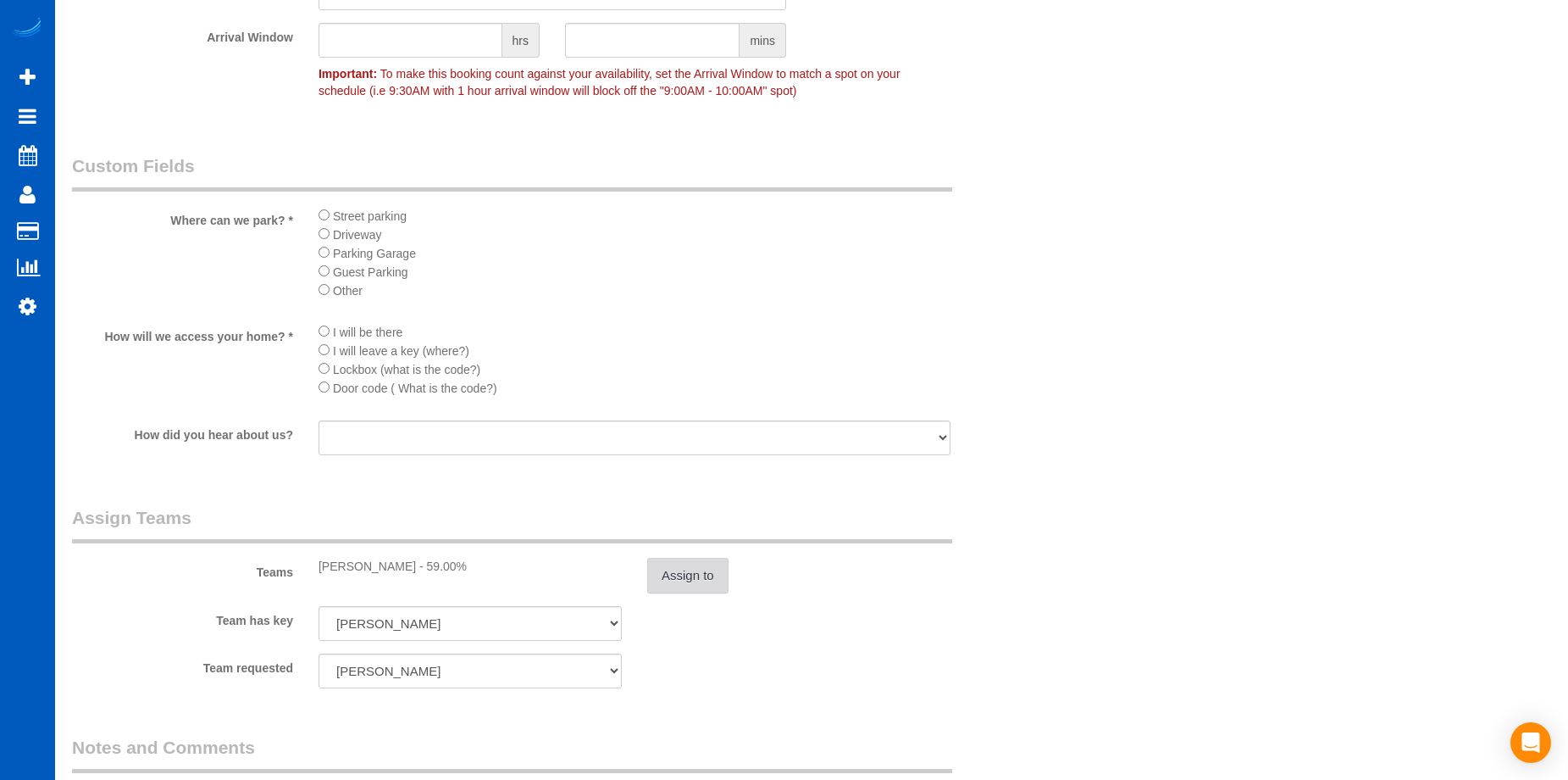
scroll to position [2033, 0]
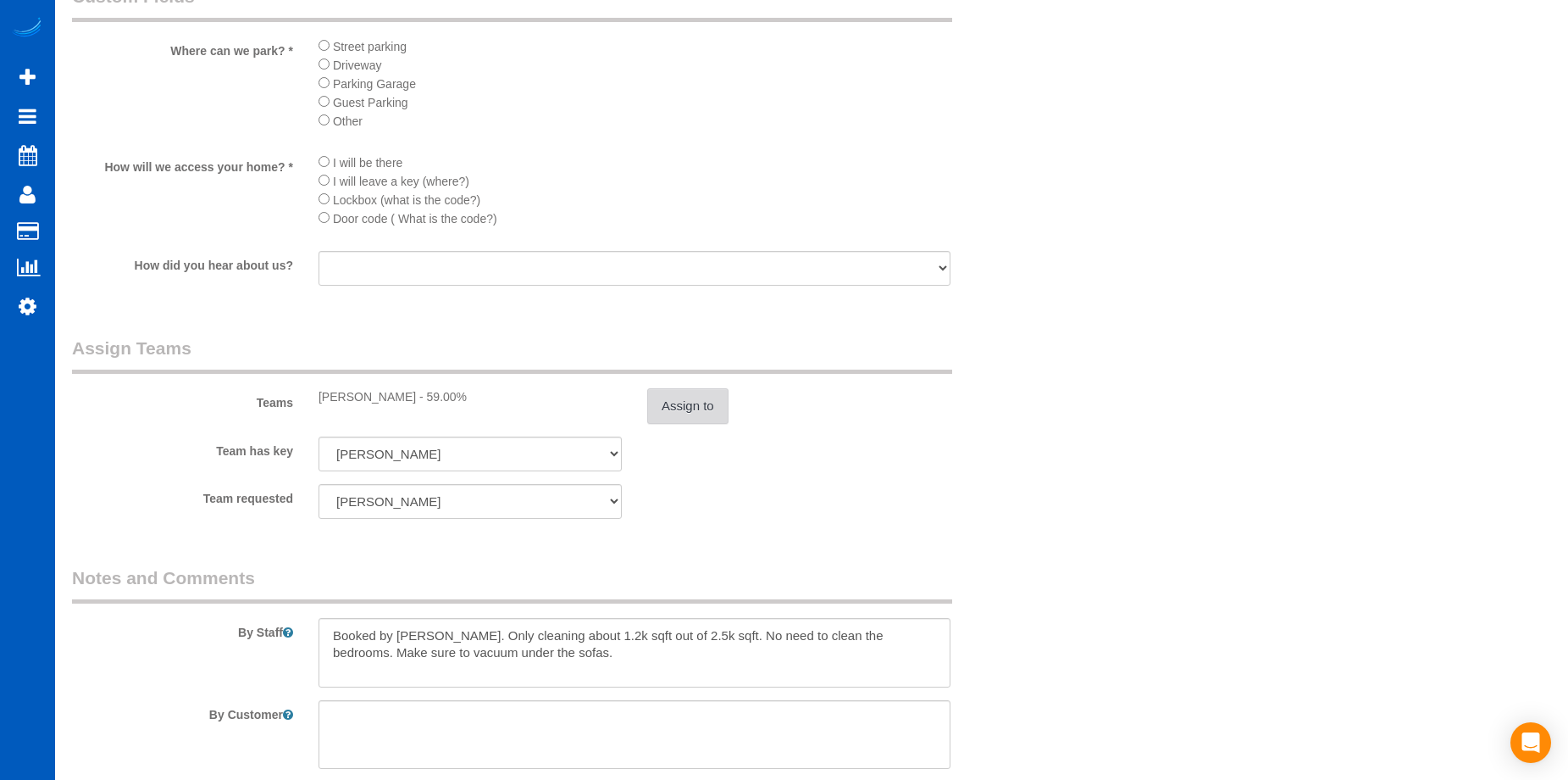
click at [679, 395] on button "Assign to" at bounding box center [688, 405] width 81 height 35
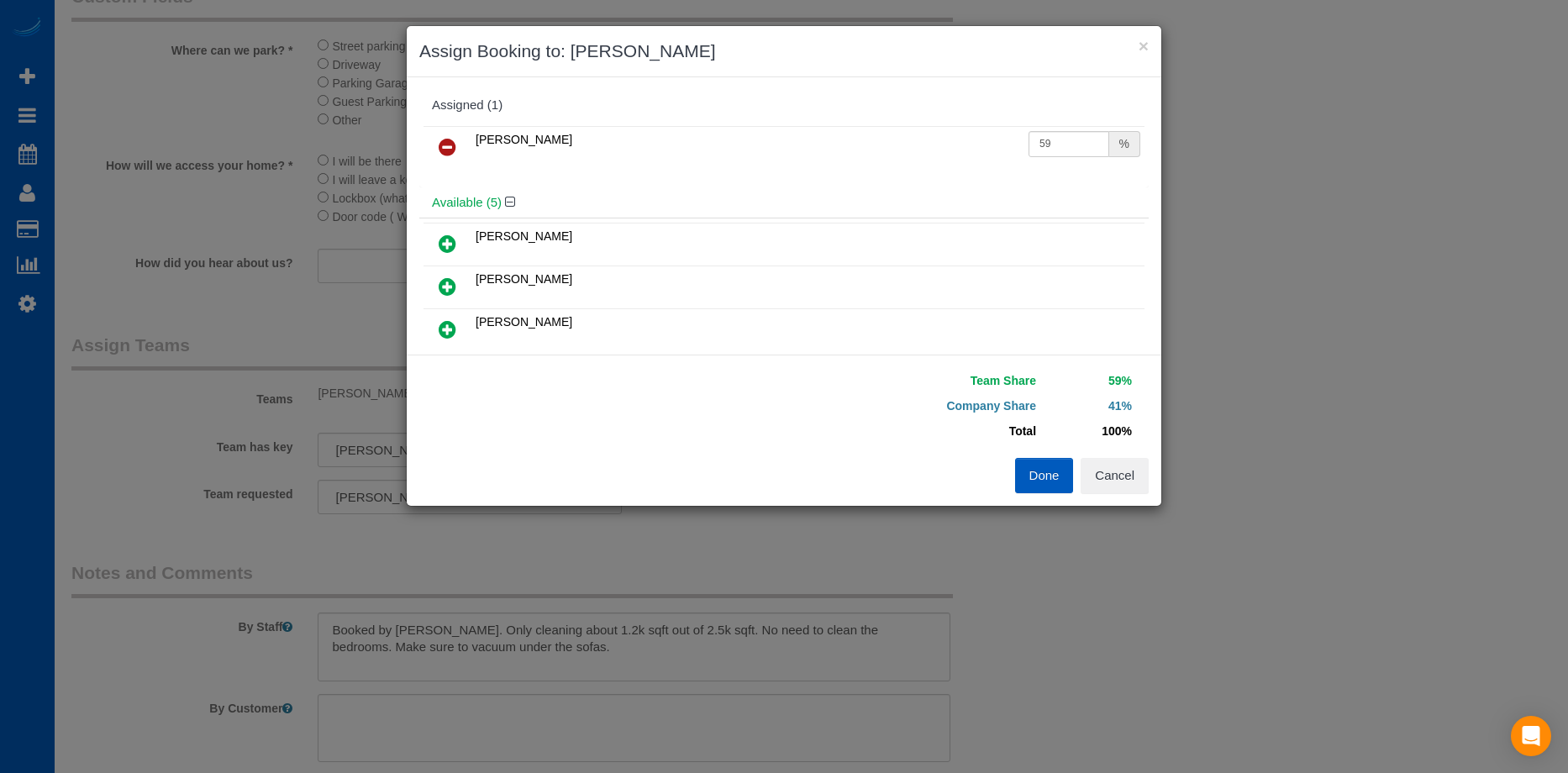
click at [445, 239] on icon at bounding box center [447, 244] width 18 height 20
click at [449, 184] on icon at bounding box center [447, 190] width 18 height 20
click at [1042, 146] on input "25" at bounding box center [1068, 144] width 80 height 26
click at [978, 139] on tr "Kateryna Polishchuk 25 %" at bounding box center [784, 147] width 721 height 42
type input "59"
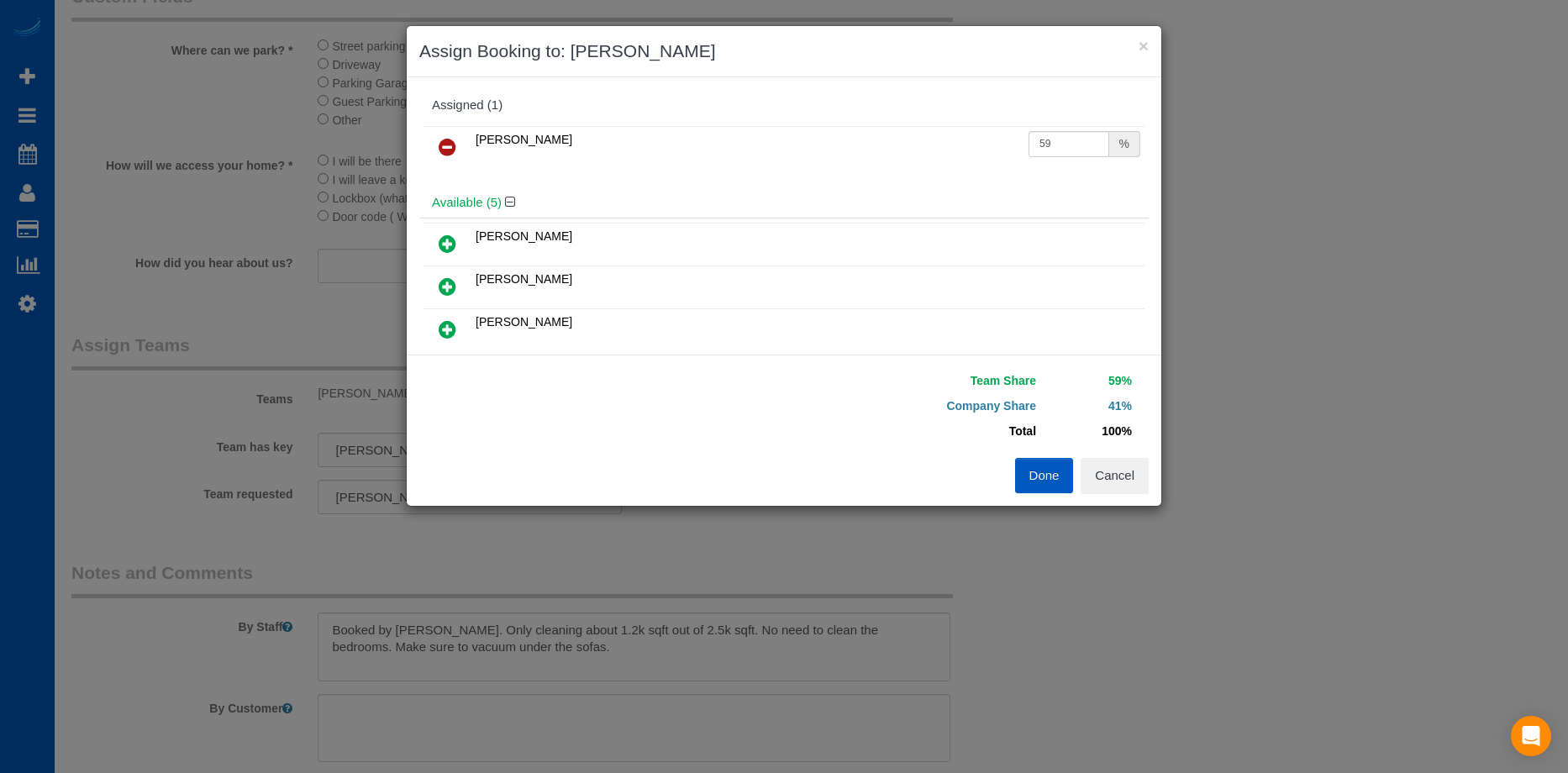
click at [1036, 475] on button "Done" at bounding box center [1044, 476] width 59 height 35
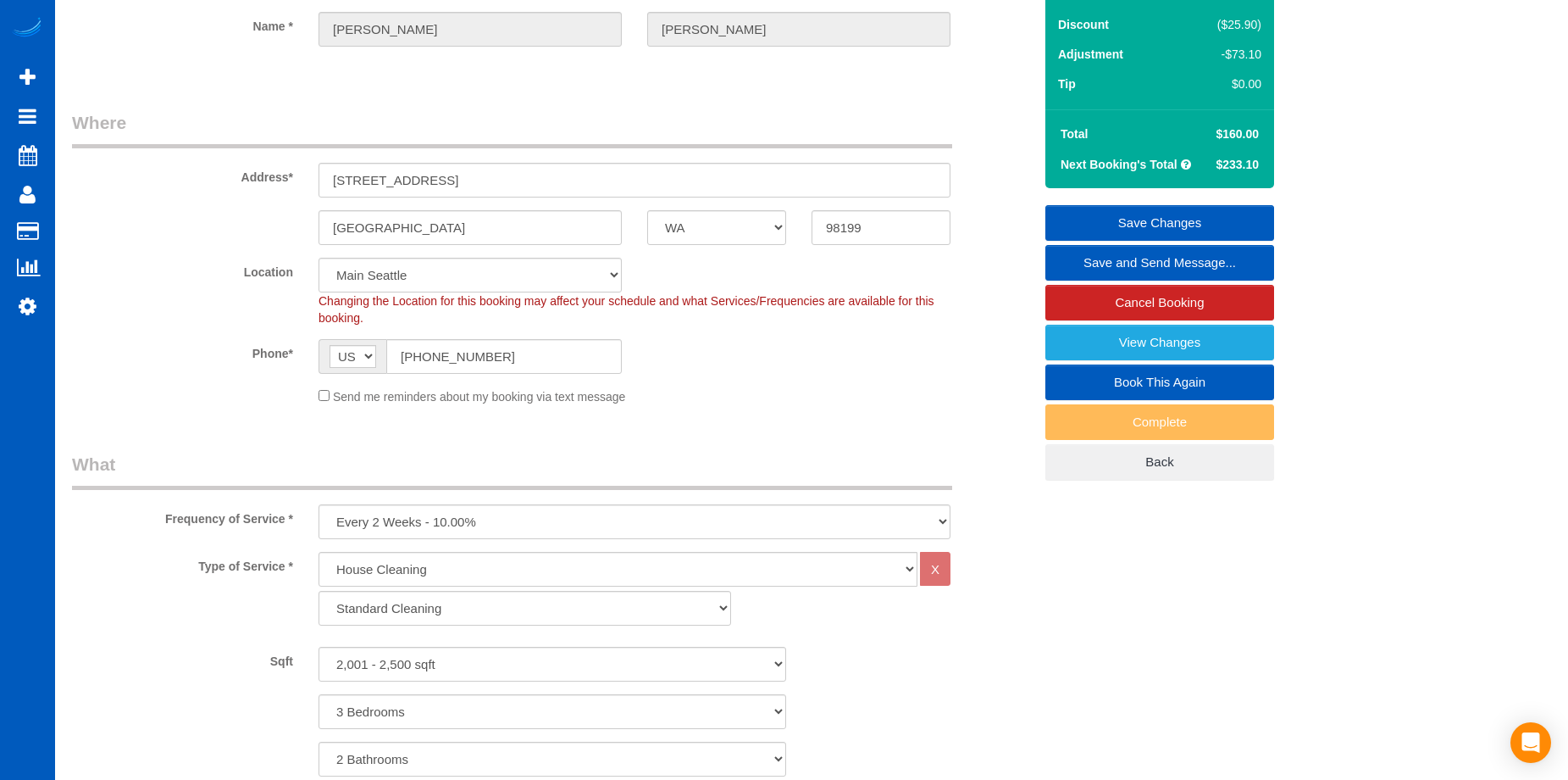
scroll to position [85, 0]
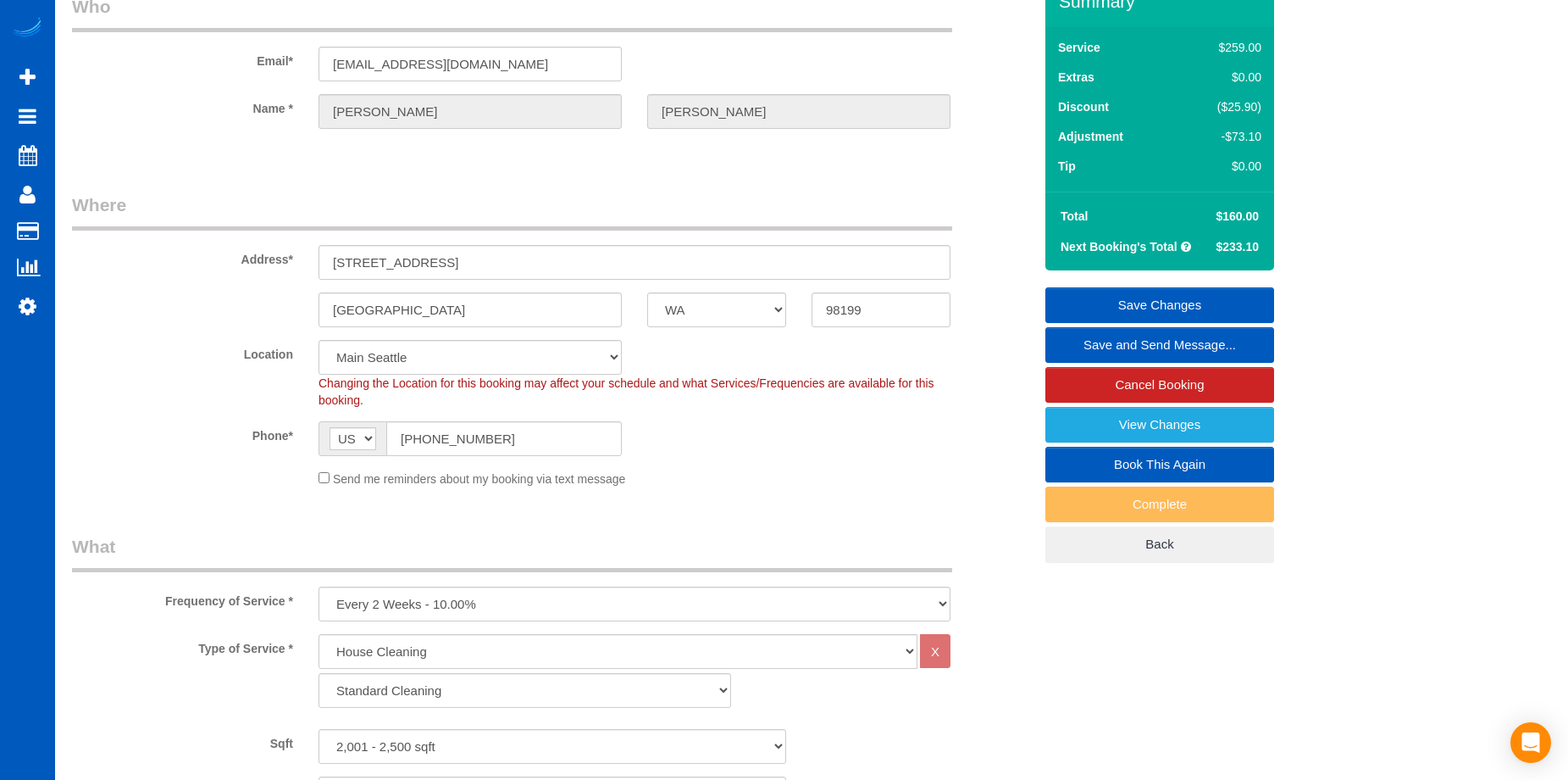
click at [1117, 301] on link "Save Changes" at bounding box center [1160, 305] width 229 height 35
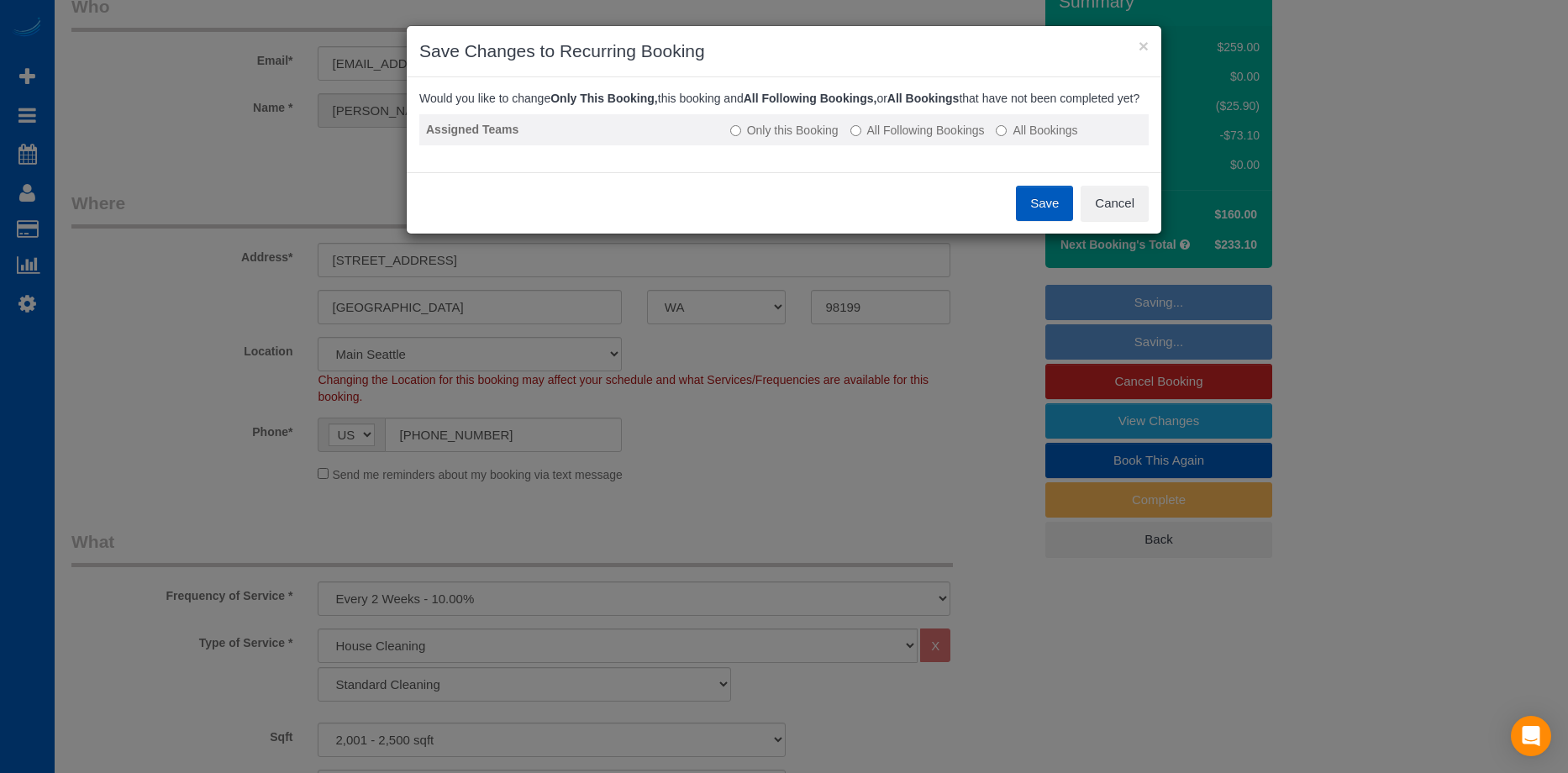
click at [889, 139] on label "All Following Bookings" at bounding box center [917, 130] width 134 height 17
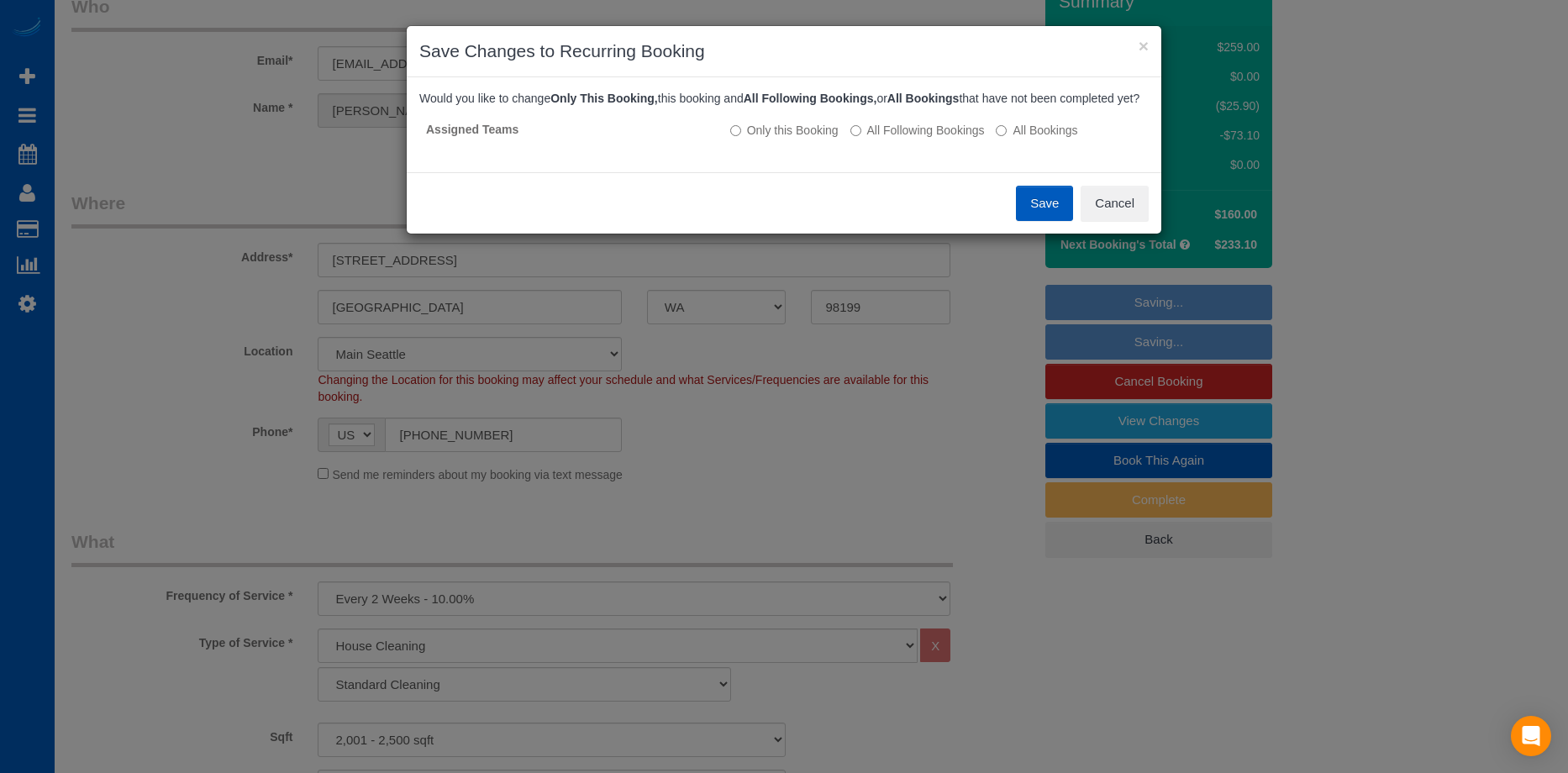
click at [1039, 210] on button "Save" at bounding box center [1044, 203] width 57 height 35
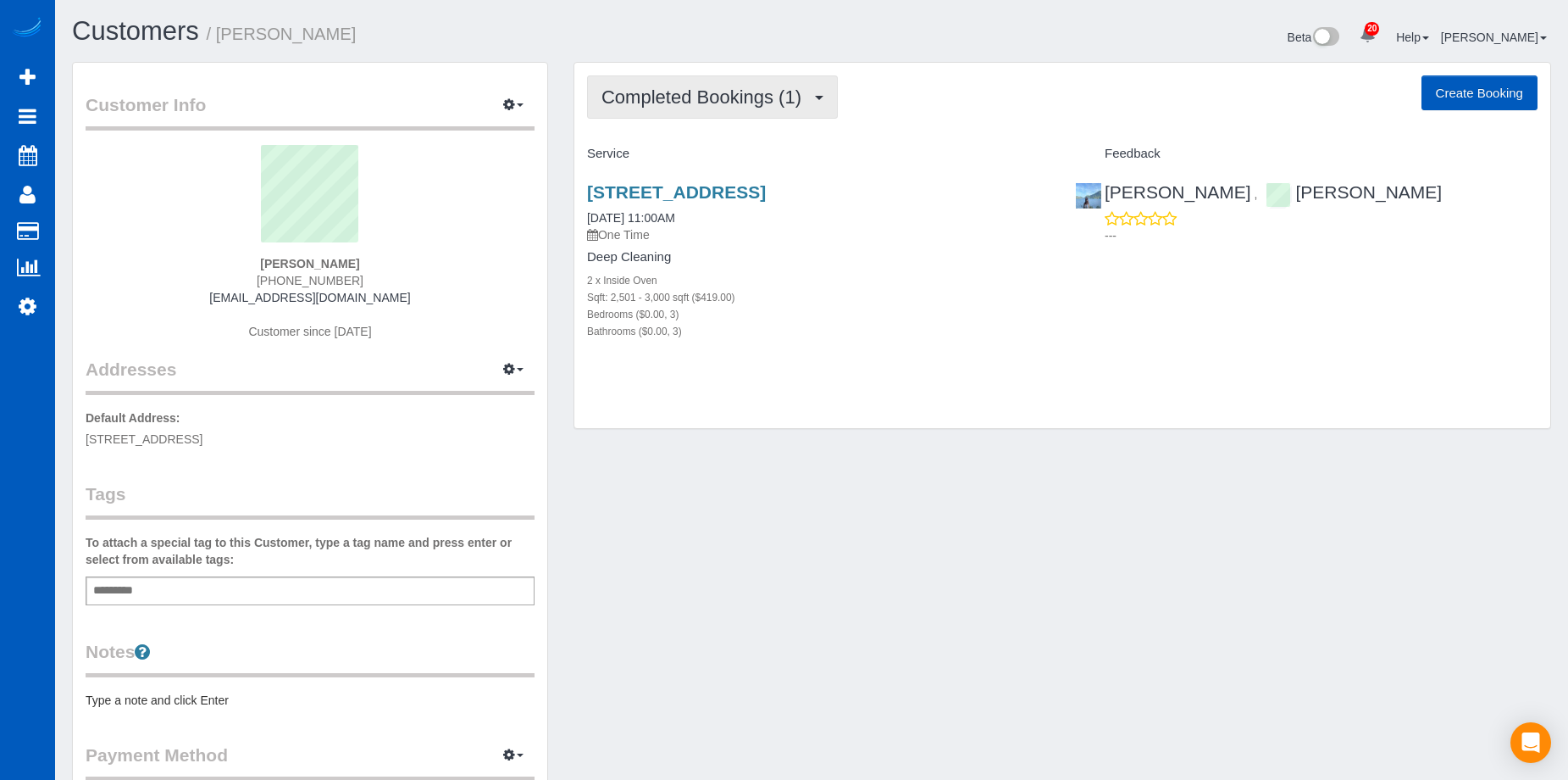
click at [789, 103] on span "Completed Bookings (1)" at bounding box center [706, 97] width 209 height 21
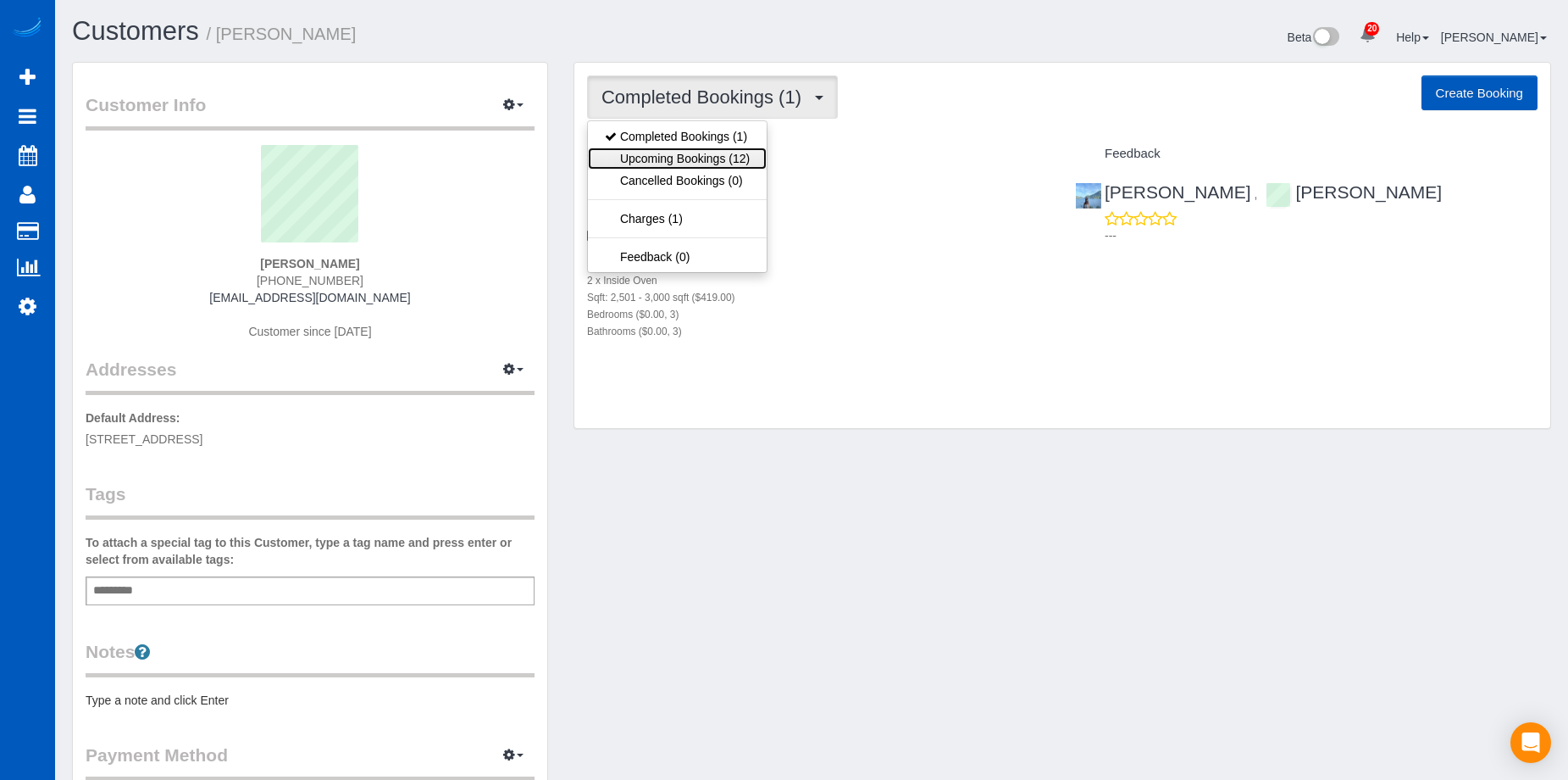
click at [752, 164] on link "Upcoming Bookings (12)" at bounding box center [677, 158] width 179 height 22
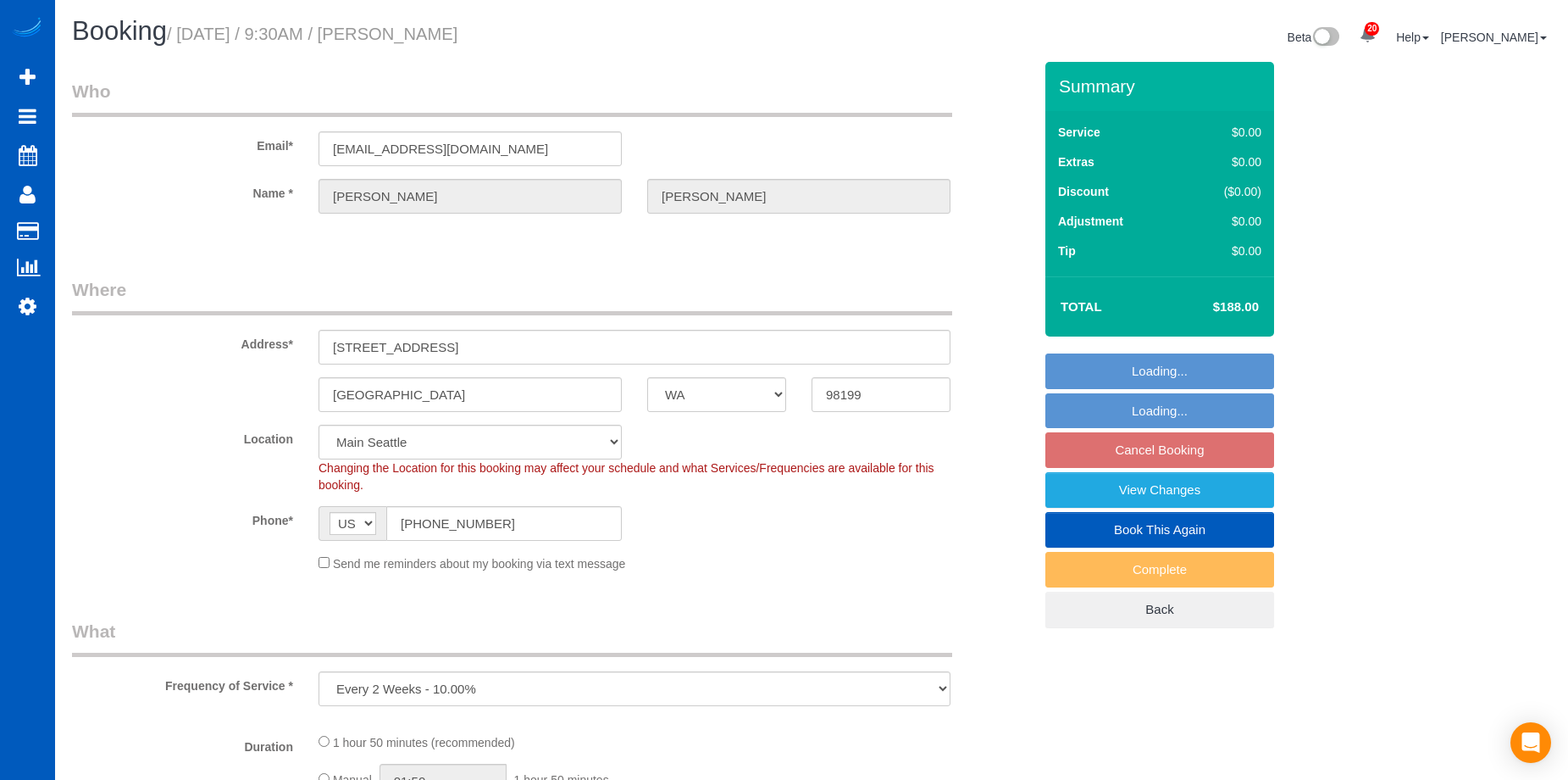
select select "WA"
select select "object:899"
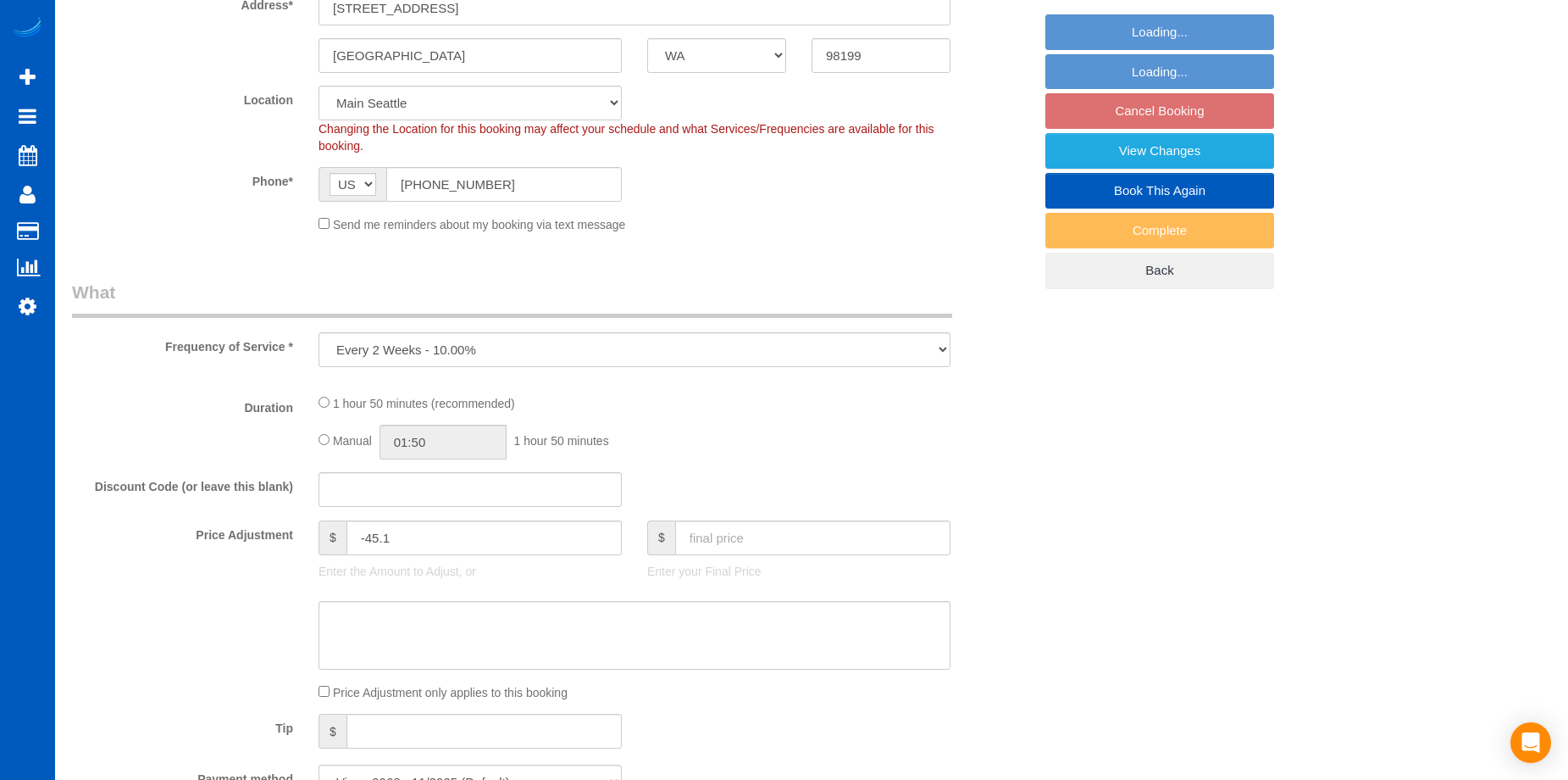
select select "199"
select select "2001"
select select "3"
select select "2"
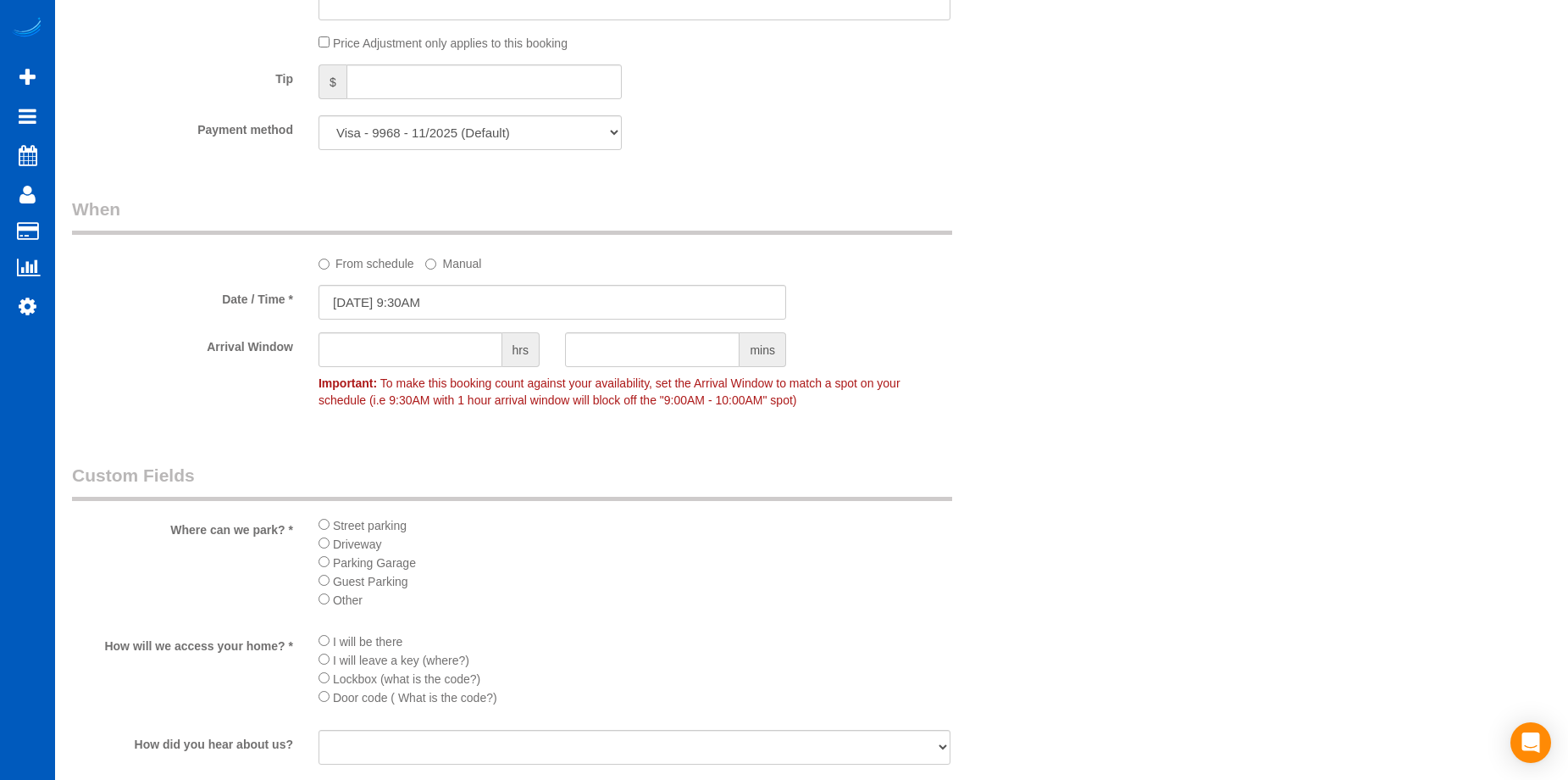
scroll to position [1950, 0]
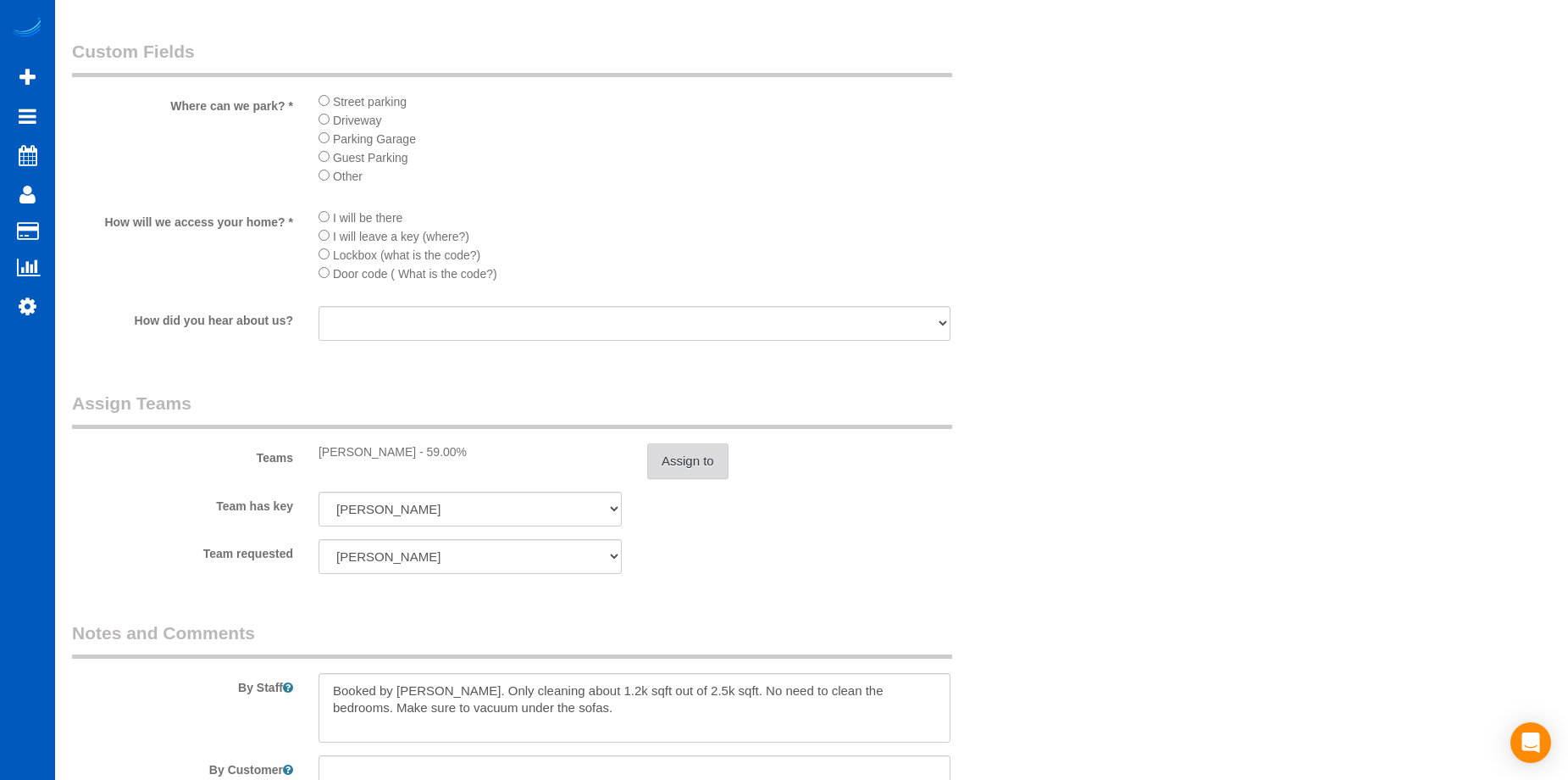
click at [699, 454] on button "Assign to" at bounding box center [688, 461] width 81 height 35
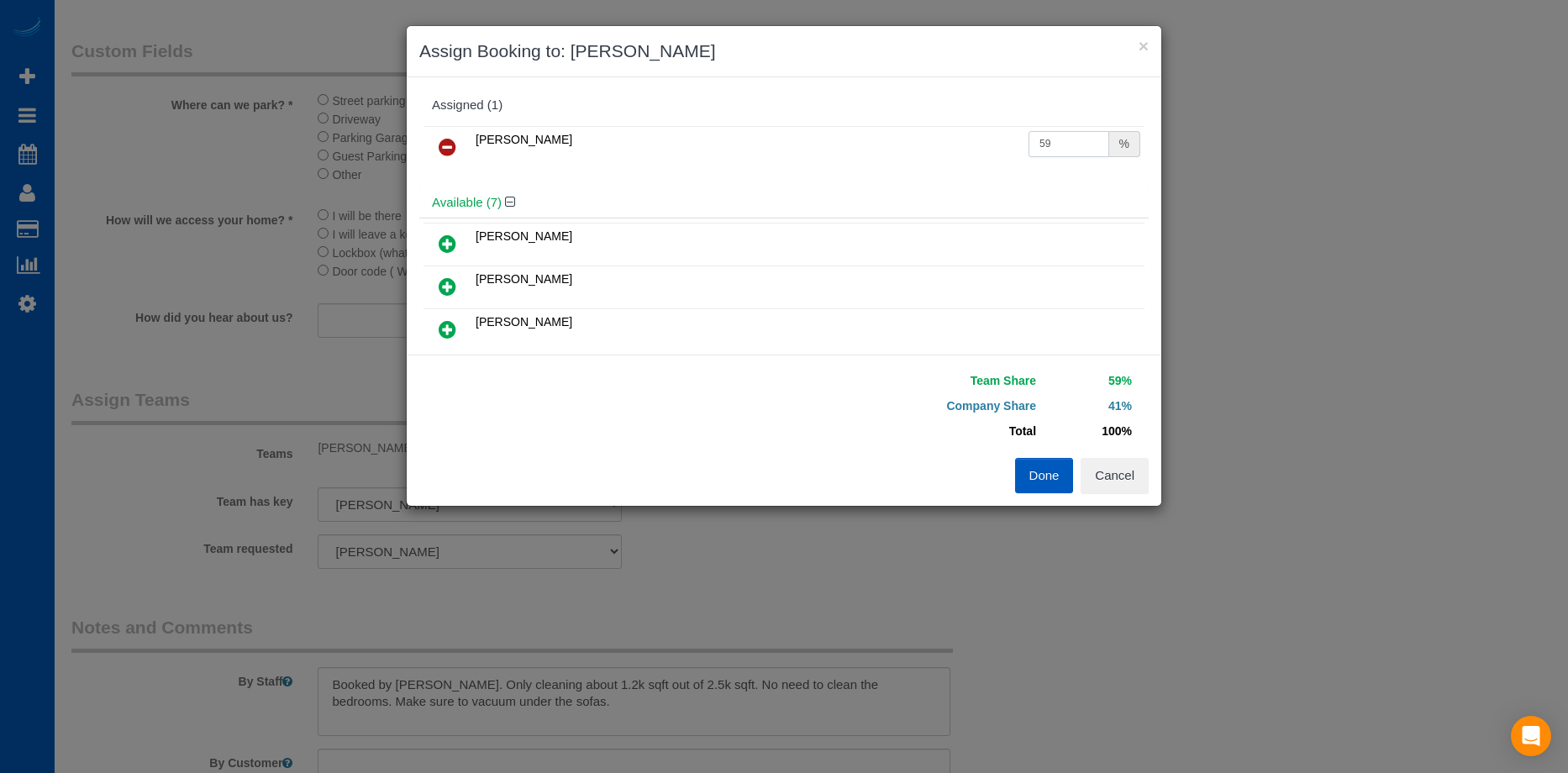
drag, startPoint x: 1069, startPoint y: 154, endPoint x: 1064, endPoint y: 137, distance: 17.7
click at [1069, 151] on input "59" at bounding box center [1068, 144] width 80 height 26
drag, startPoint x: 1064, startPoint y: 137, endPoint x: 845, endPoint y: 138, distance: 219.0
click at [845, 138] on tr "[PERSON_NAME] 59 %" at bounding box center [784, 147] width 721 height 42
type input "50"
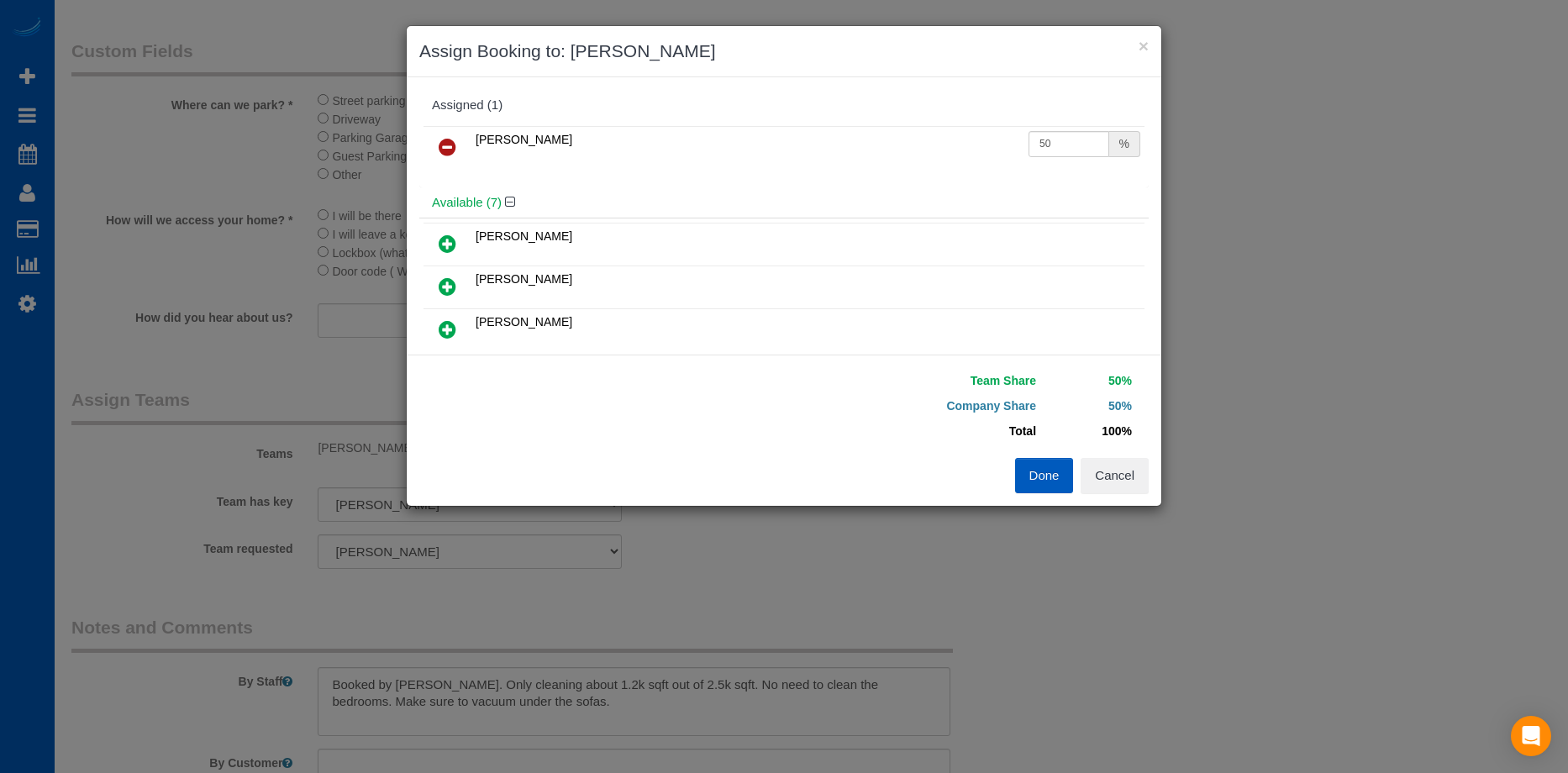
click at [1029, 473] on button "Done" at bounding box center [1044, 476] width 59 height 35
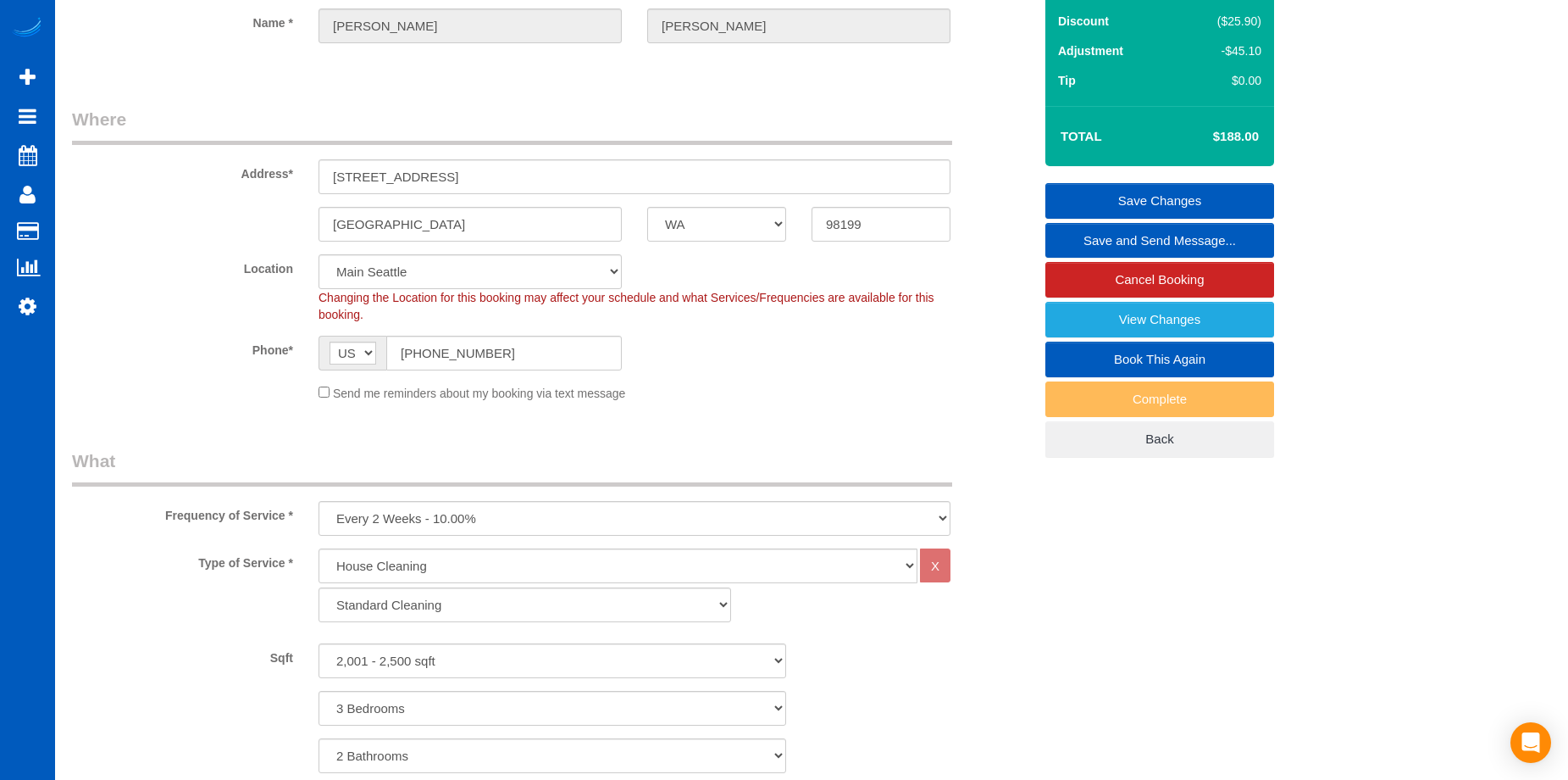
scroll to position [170, 0]
click at [1094, 185] on link "Save Changes" at bounding box center [1160, 201] width 229 height 35
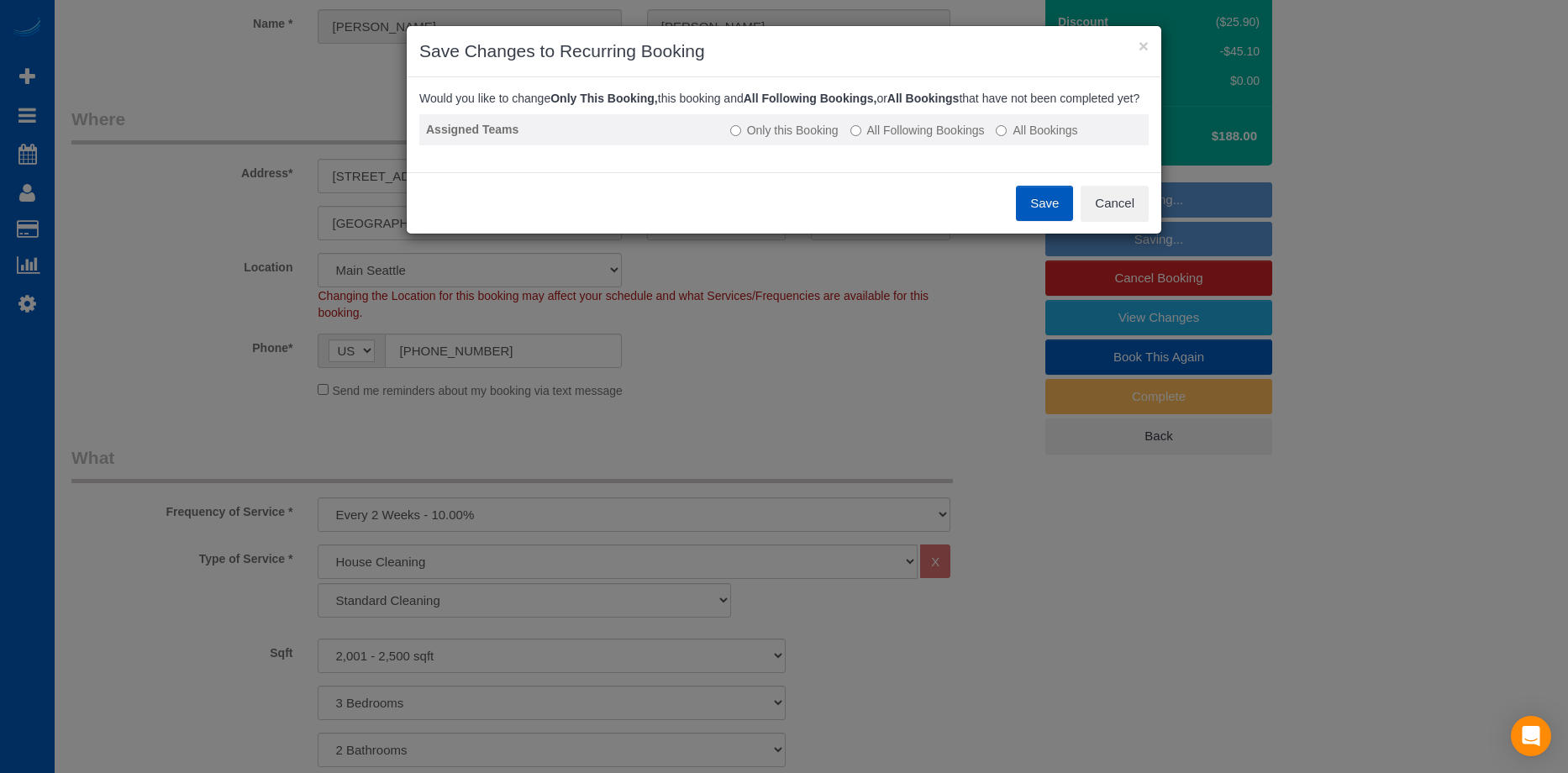
click at [916, 139] on label "All Following Bookings" at bounding box center [917, 130] width 134 height 17
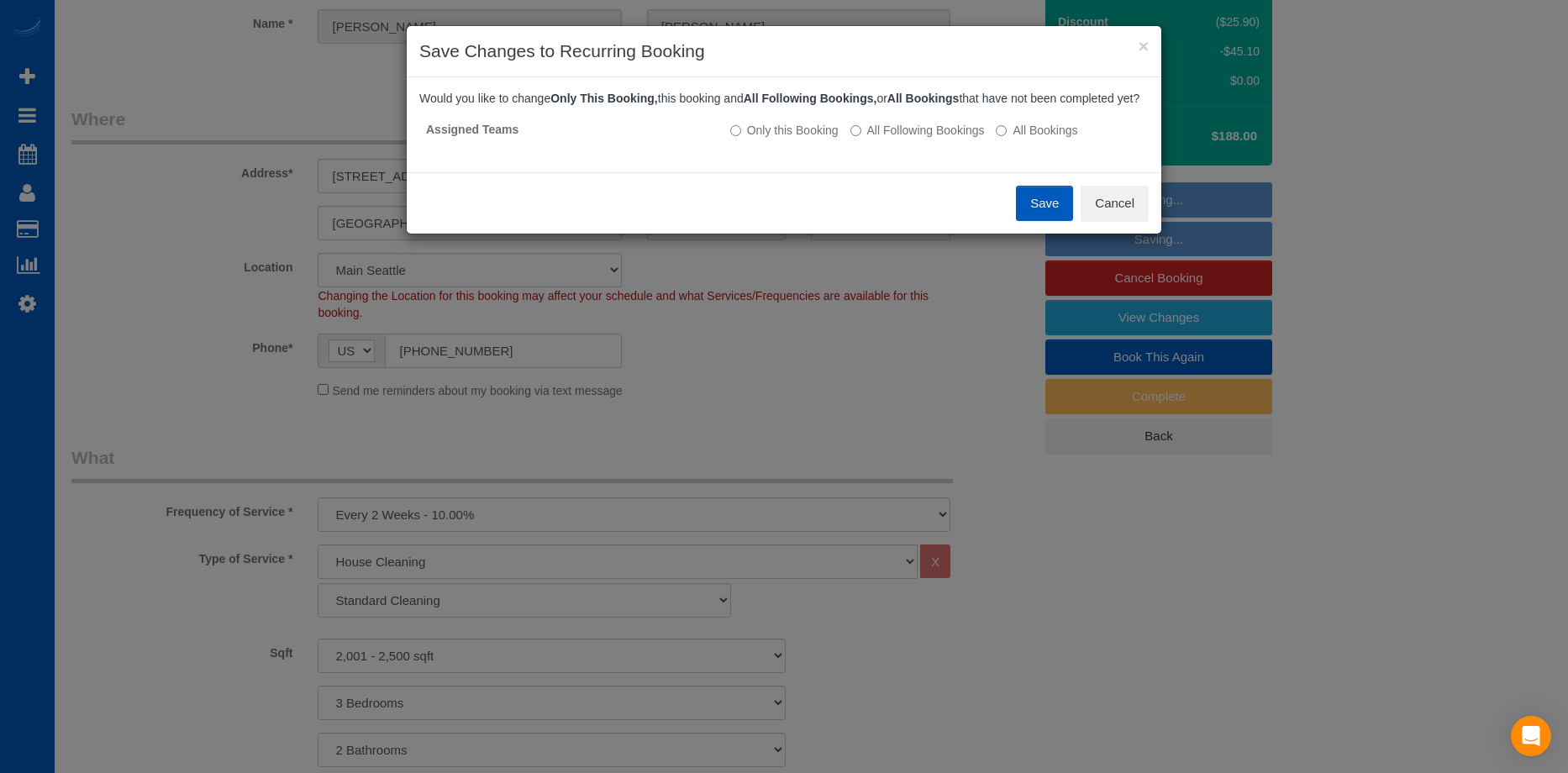
click at [1039, 215] on button "Save" at bounding box center [1044, 203] width 57 height 35
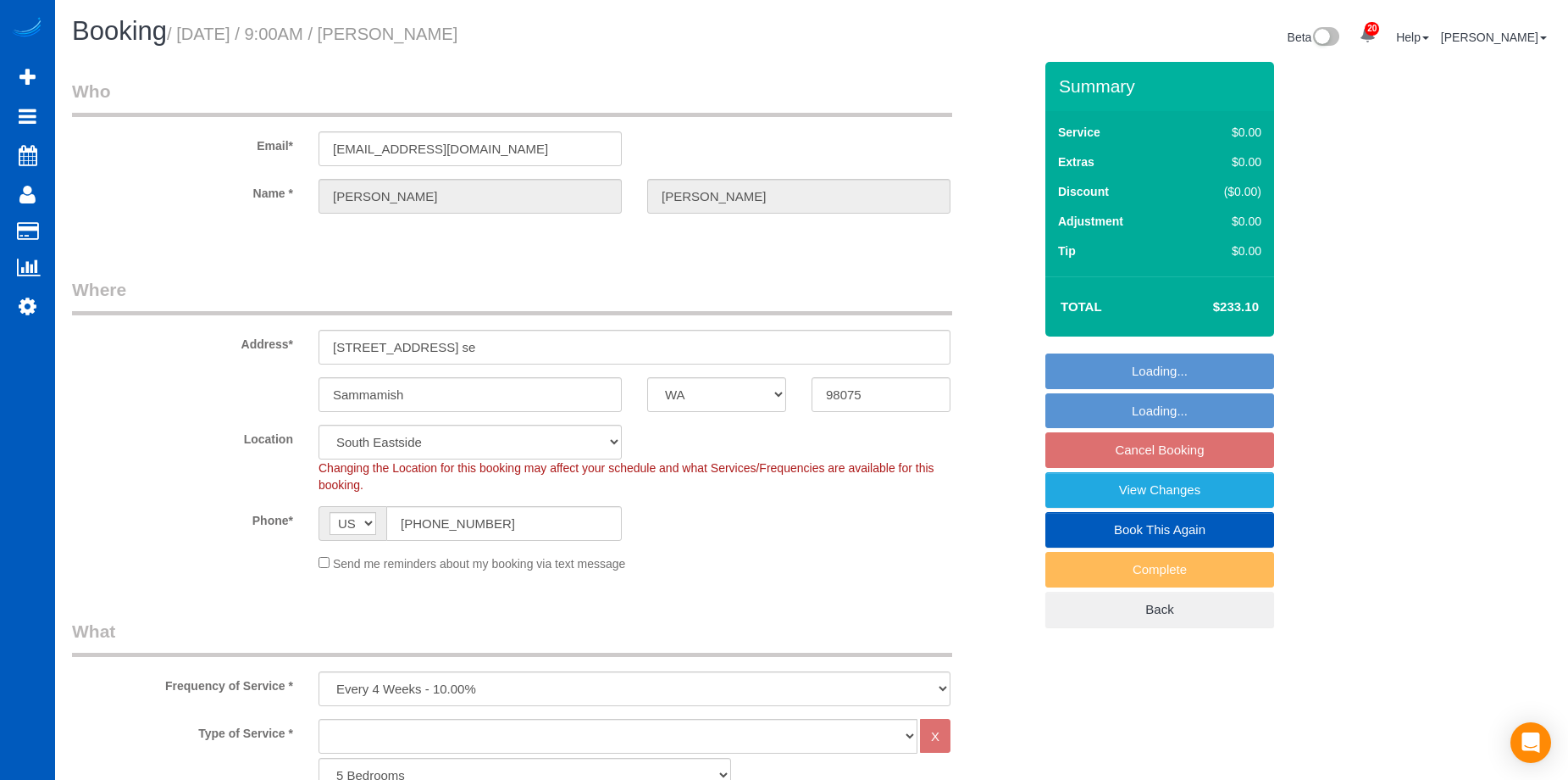
select select "WA"
select select "2501"
select select "3"
select select "string:fspay-da8af360-6591-4472-a459-83977af01be6"
select select "number:10"
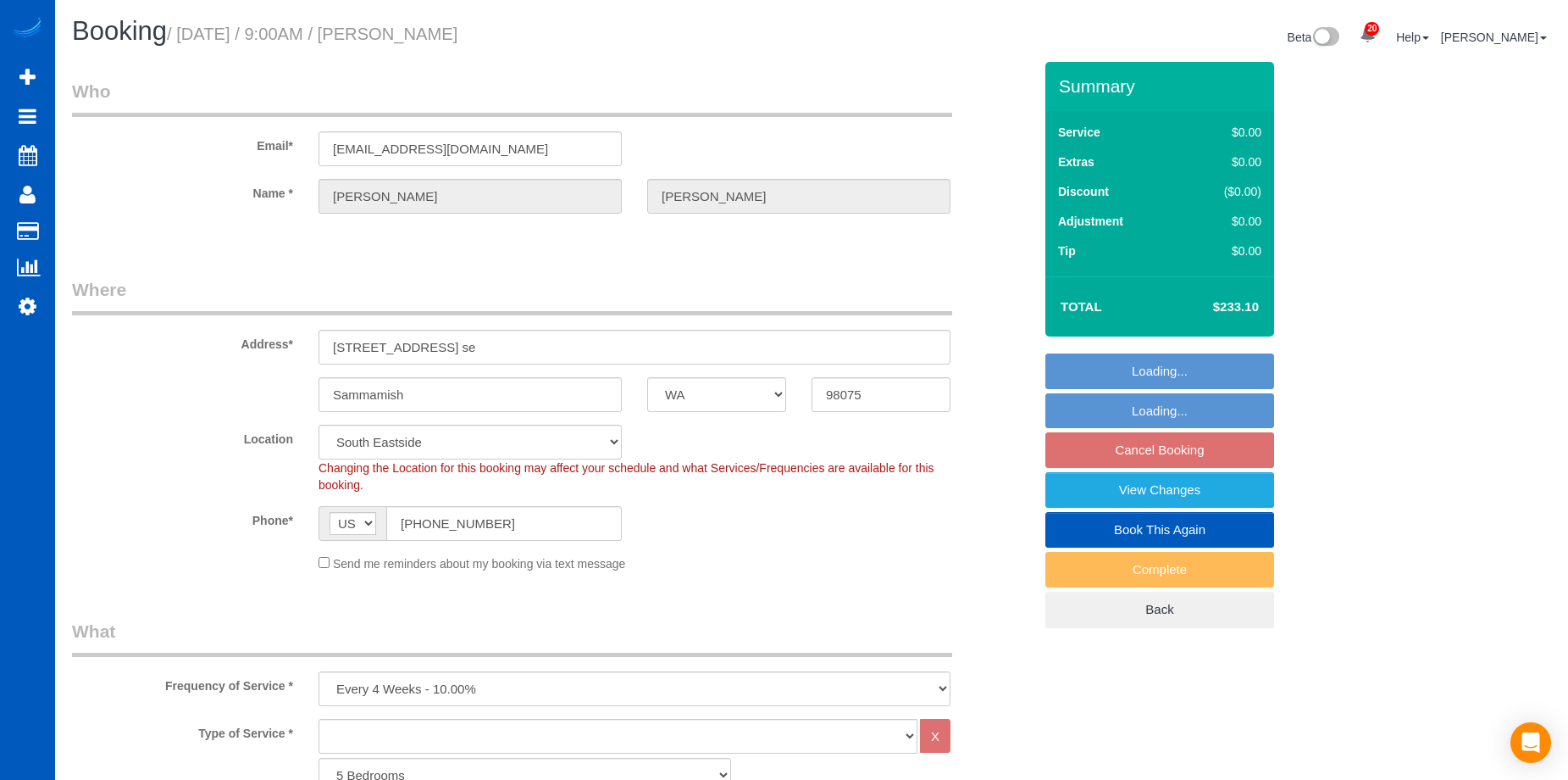
select select "object:1118"
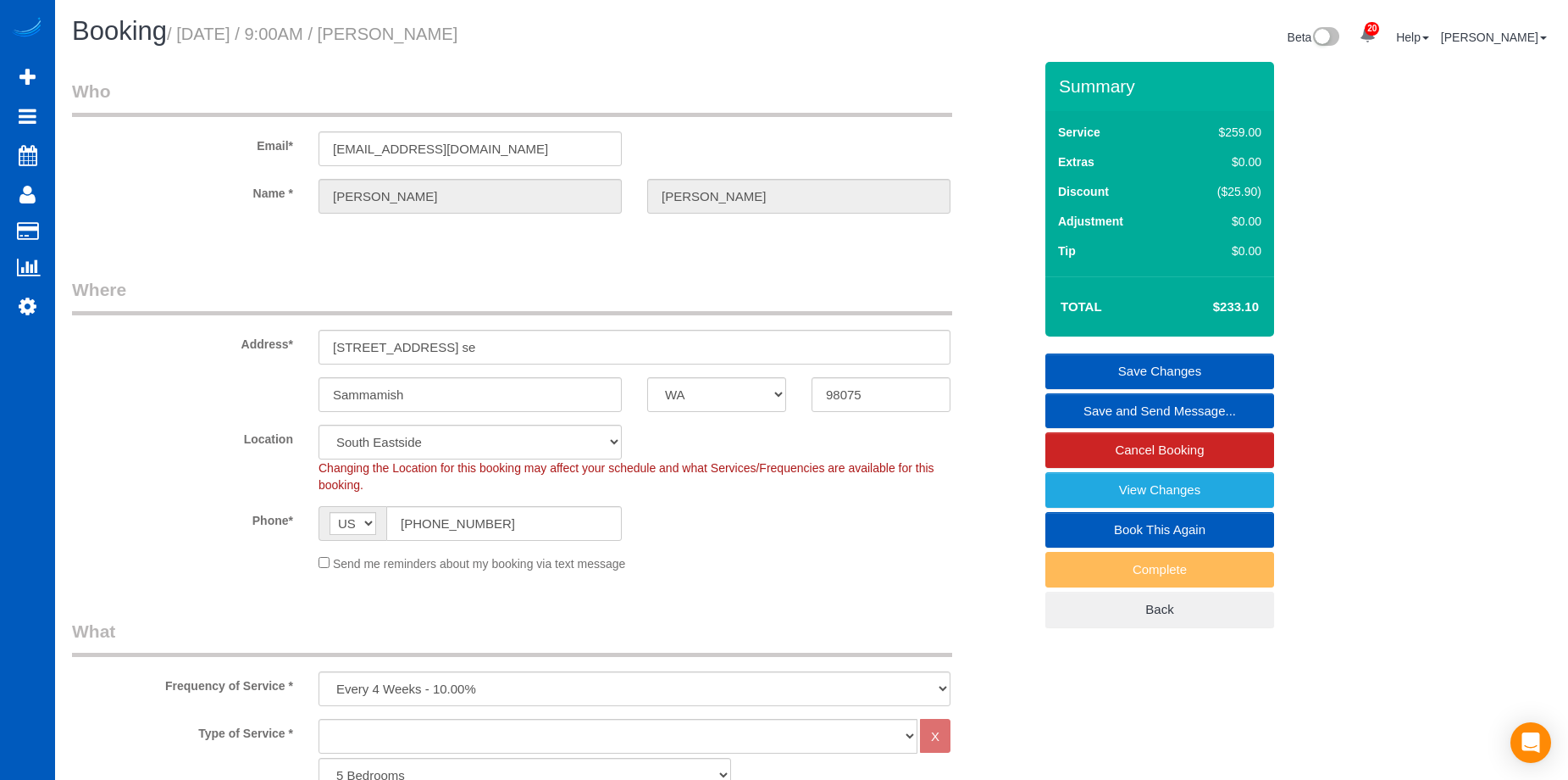
click at [1116, 406] on link "Save and Send Message..." at bounding box center [1160, 411] width 229 height 35
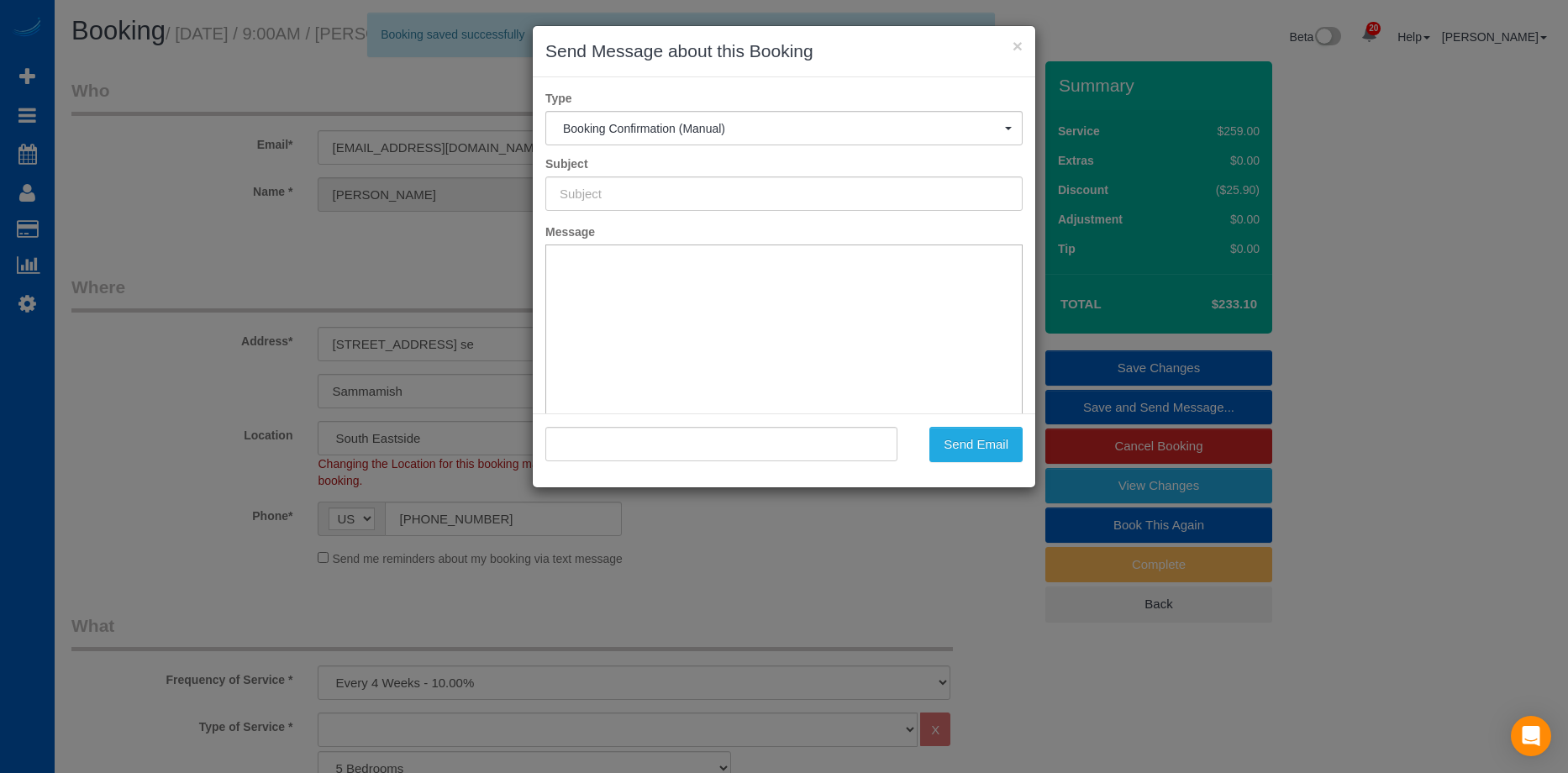
type input "Cleaning Service Confirmed!"
type input ""Jessica Van Horn" <jjvanhorn1@hotmail.com>"
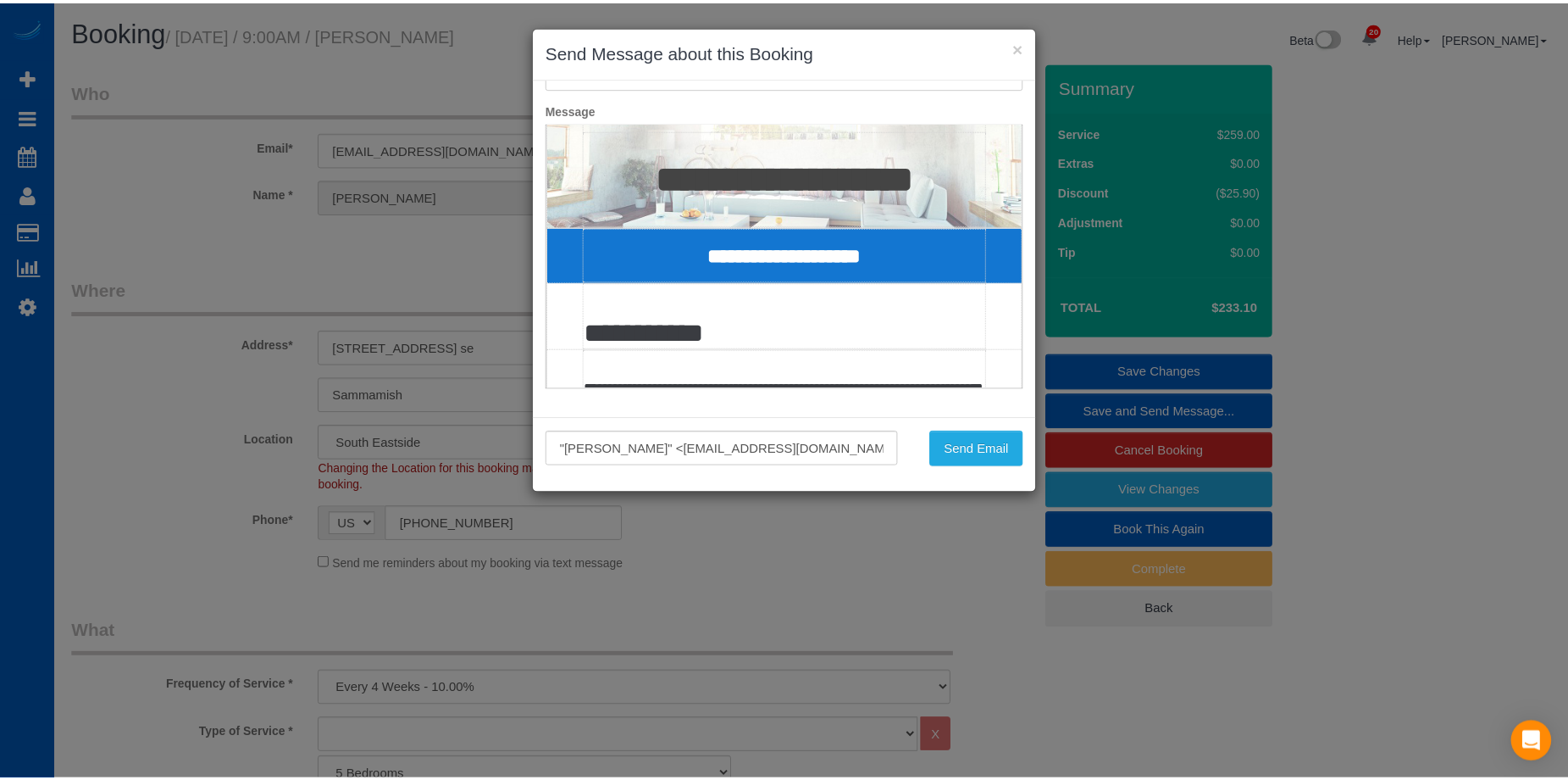
scroll to position [170, 0]
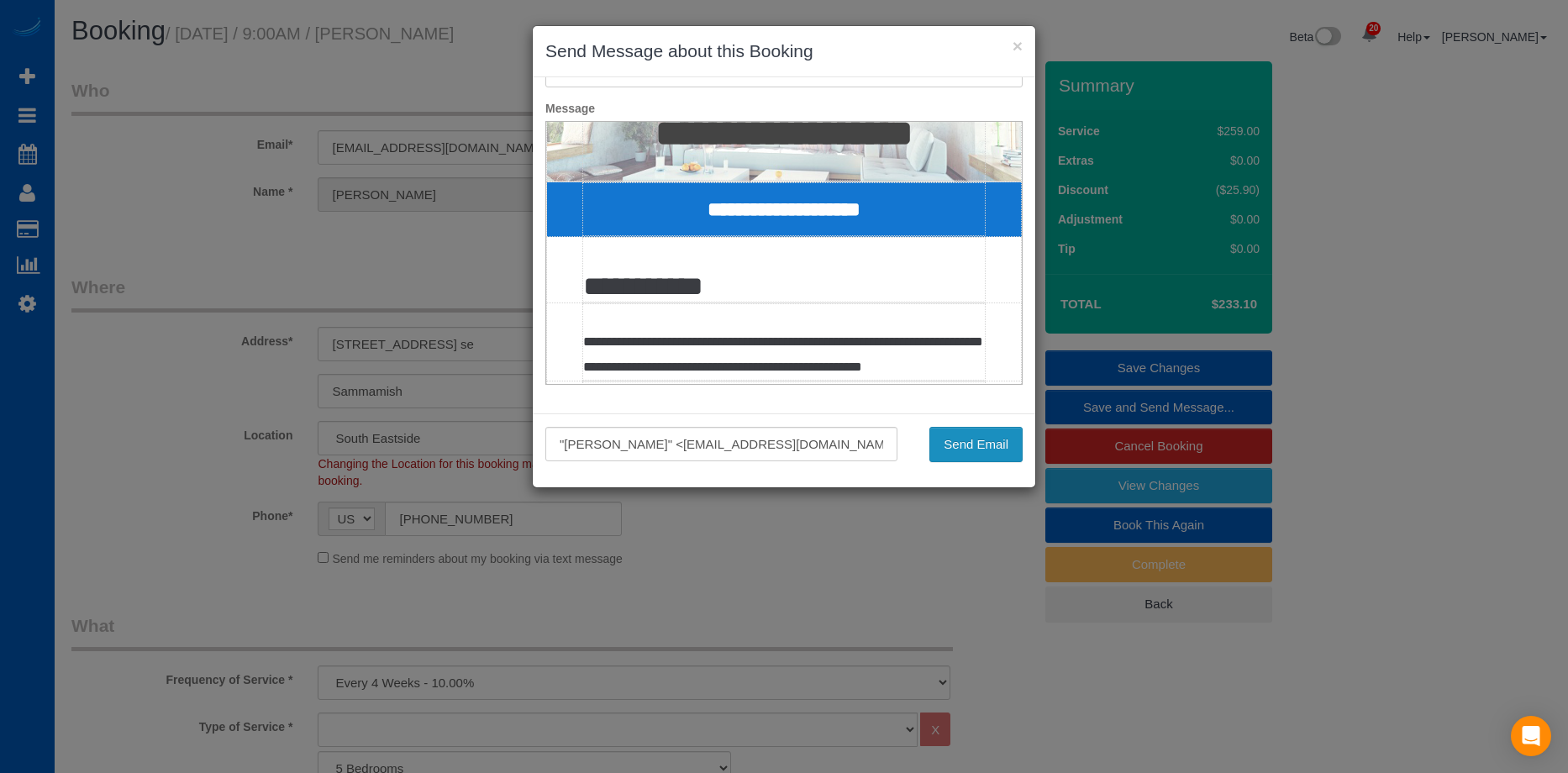
click at [1005, 441] on button "Send Email" at bounding box center [976, 444] width 93 height 35
